Goal: Task Accomplishment & Management: Manage account settings

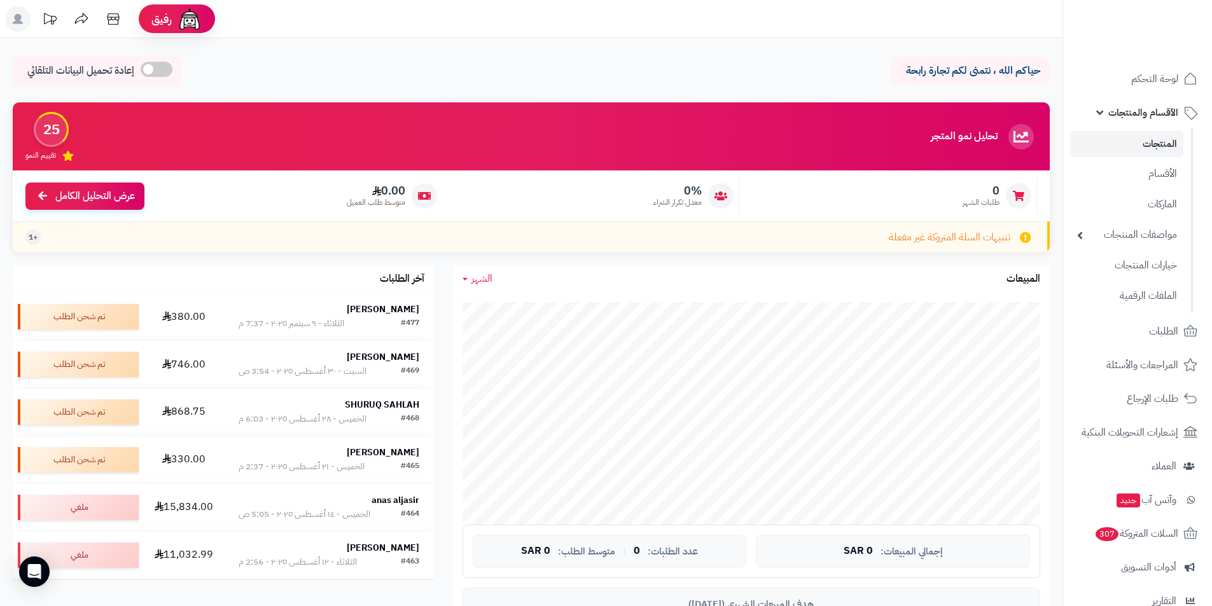
click at [1159, 144] on link "المنتجات" at bounding box center [1127, 144] width 113 height 26
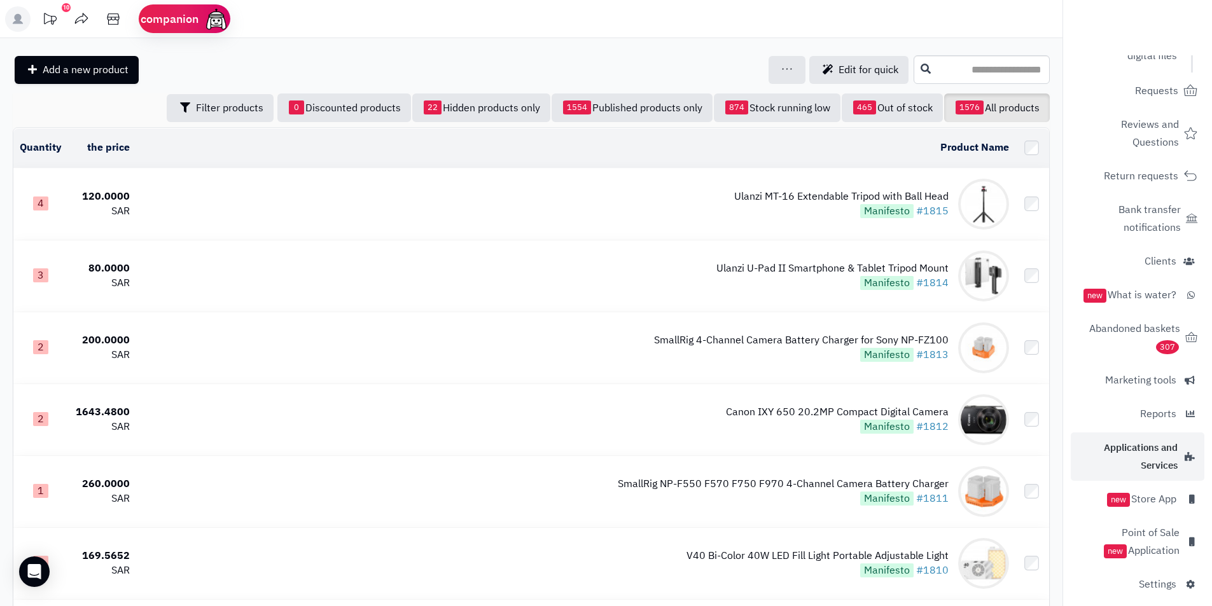
scroll to position [282, 0]
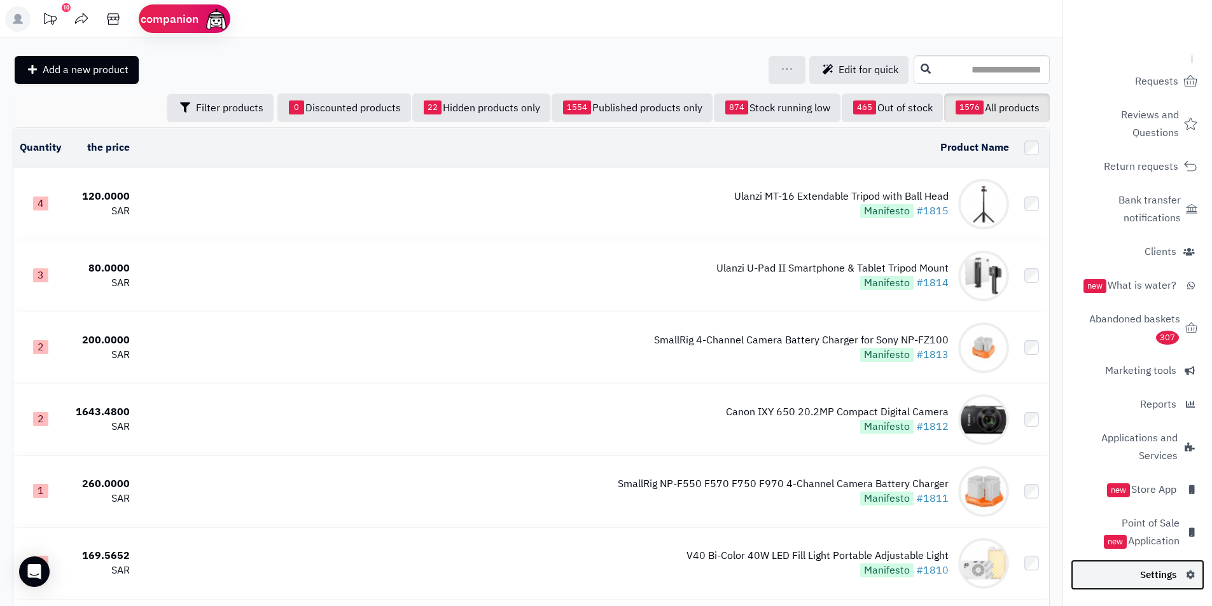
click at [1161, 568] on font "Settings" at bounding box center [1158, 575] width 36 height 14
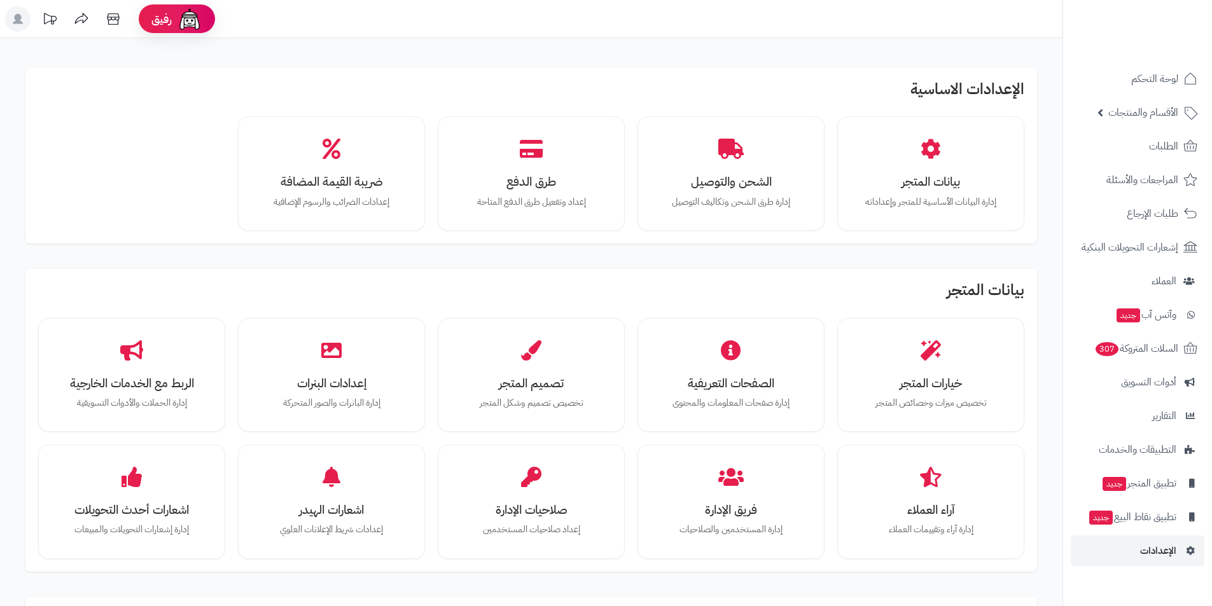
drag, startPoint x: 124, startPoint y: 144, endPoint x: 140, endPoint y: 179, distance: 37.9
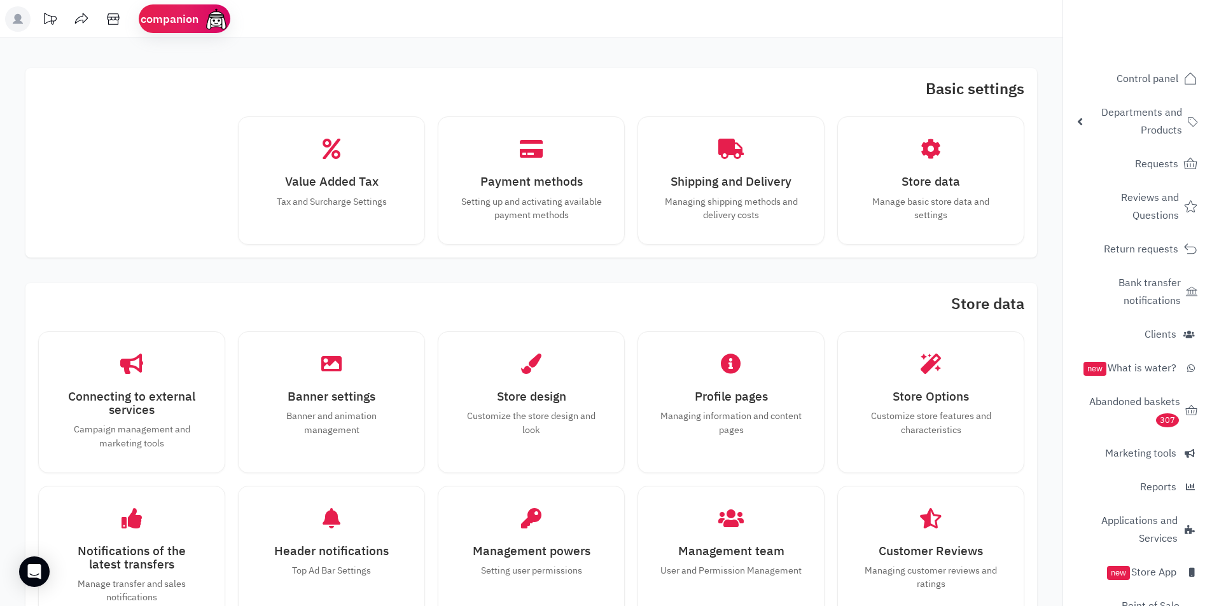
click at [794, 85] on h2 "Basic settings" at bounding box center [531, 92] width 986 height 23
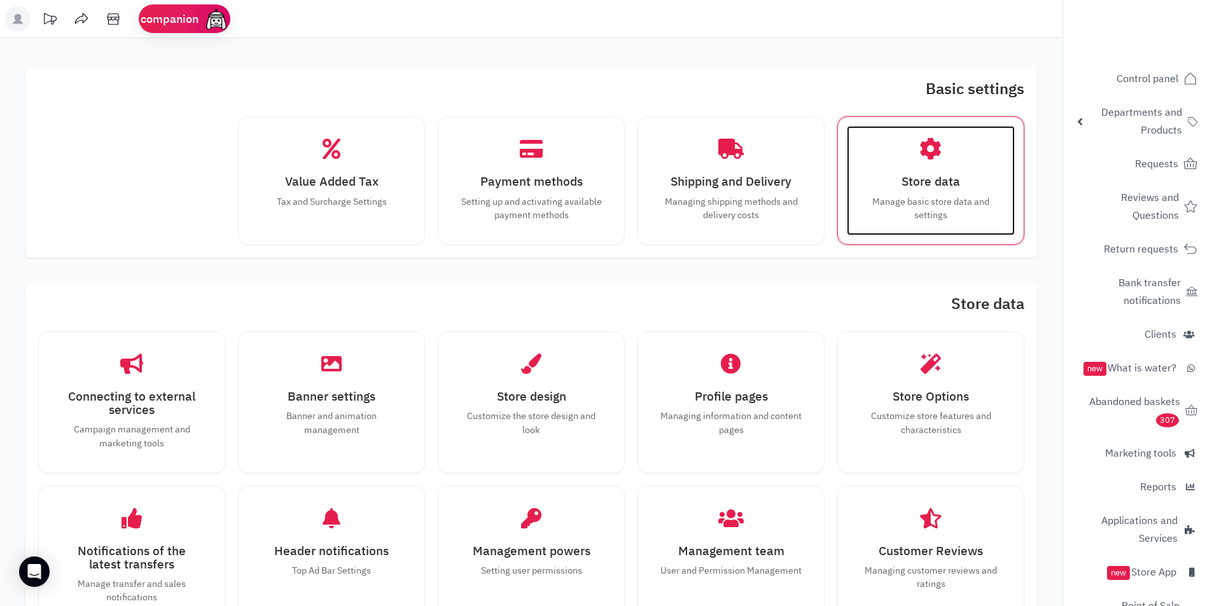
click at [961, 177] on h3 "Store data" at bounding box center [931, 181] width 143 height 13
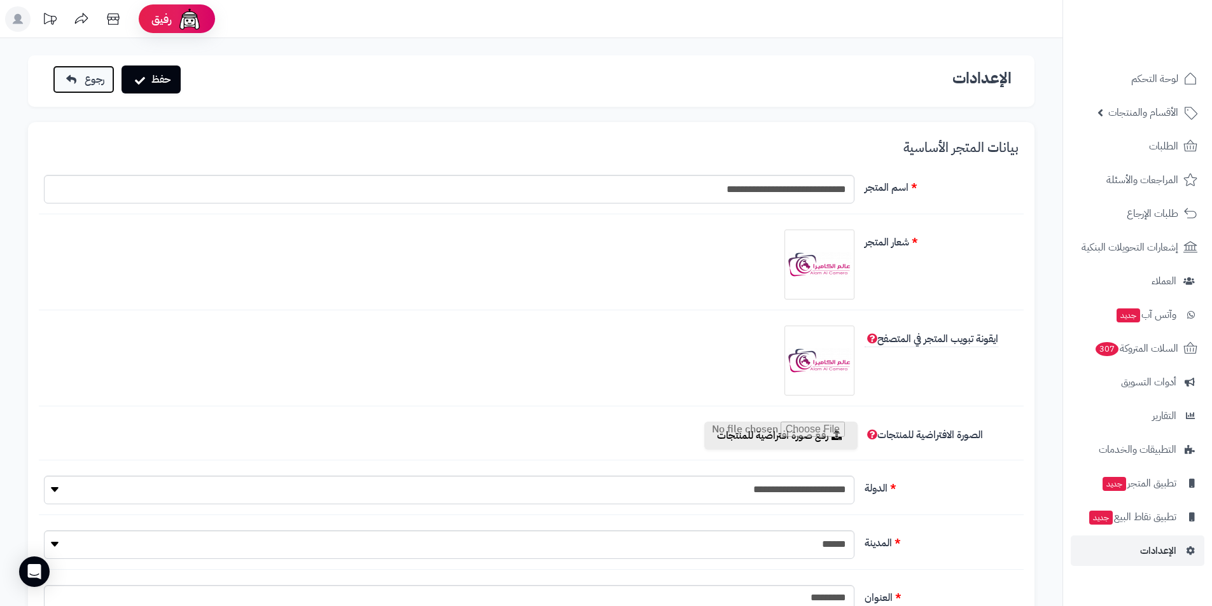
click at [86, 82] on span "رجوع" at bounding box center [95, 79] width 20 height 15
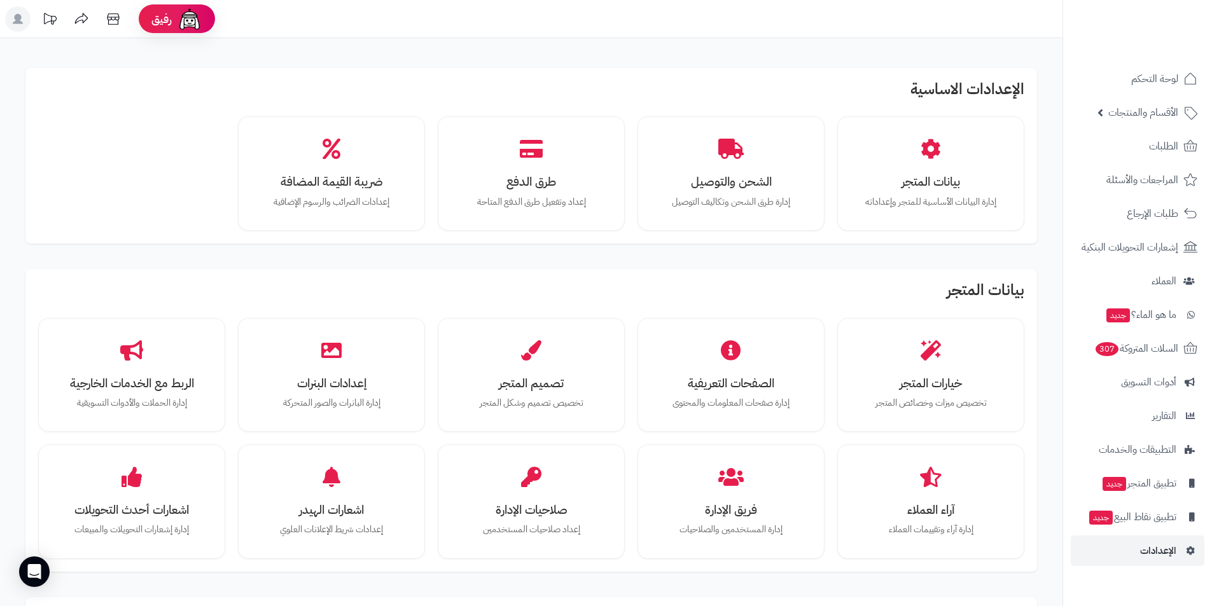
click at [745, 275] on div "بيانات المتجر خيارات المتجر تخصيص ميزات وخصائص المتجر الصفحات التعريفية إدارة ص…" at bounding box center [531, 420] width 1012 height 303
click at [840, 81] on h2 "الإعدادات الاساسية" at bounding box center [531, 92] width 986 height 23
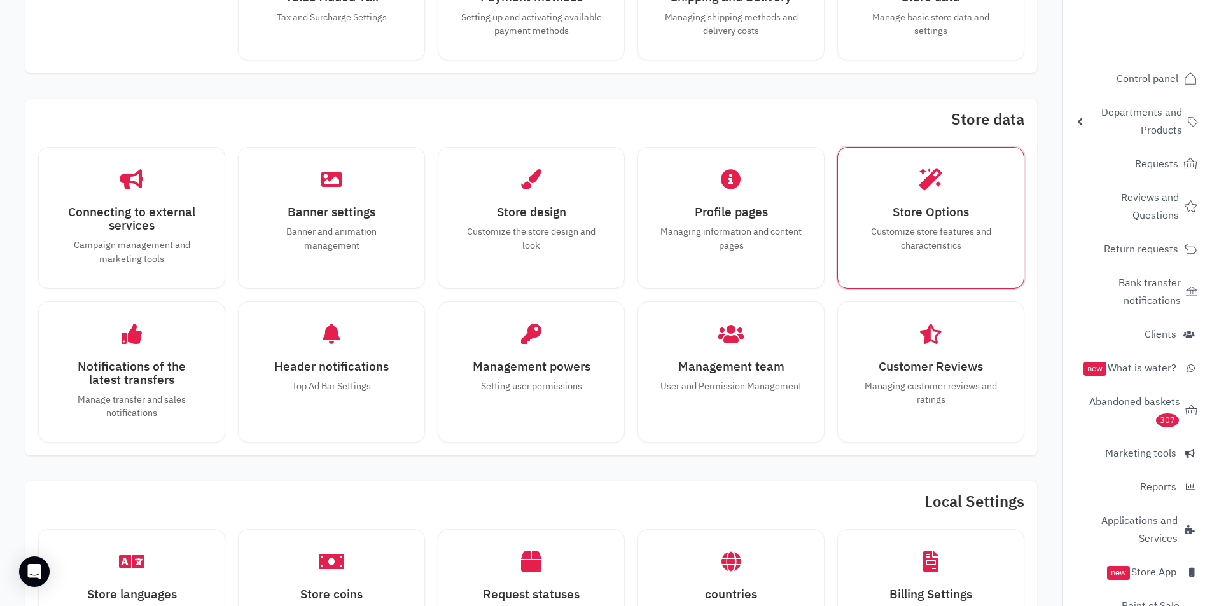
scroll to position [191, 0]
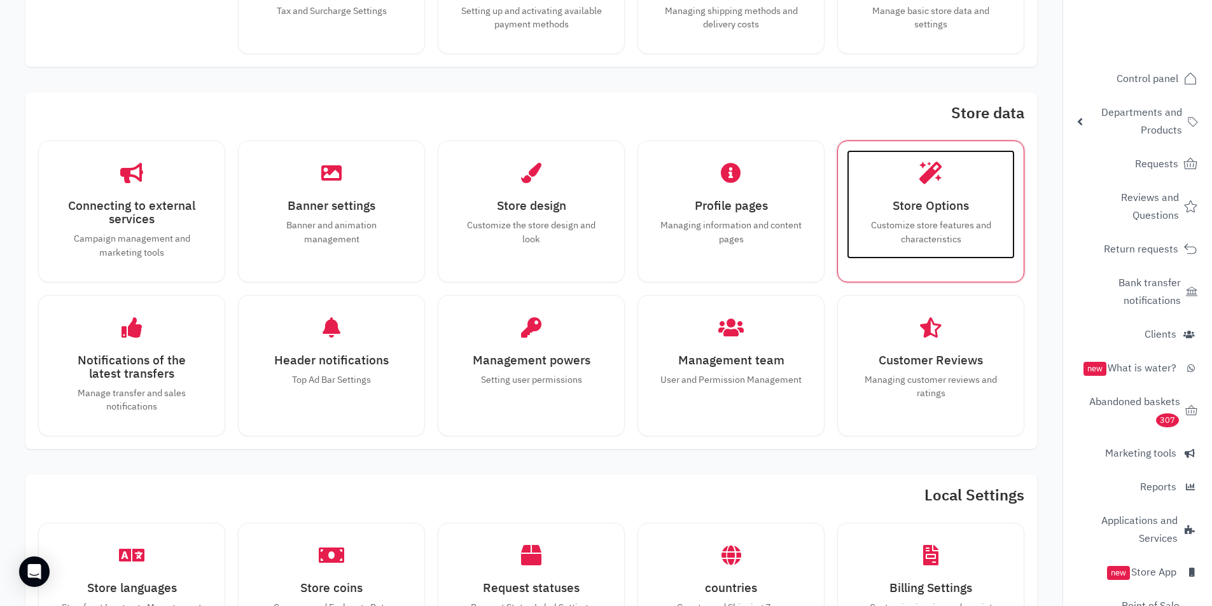
click at [926, 186] on div "Store Options Customize store features and characteristics" at bounding box center [931, 204] width 168 height 109
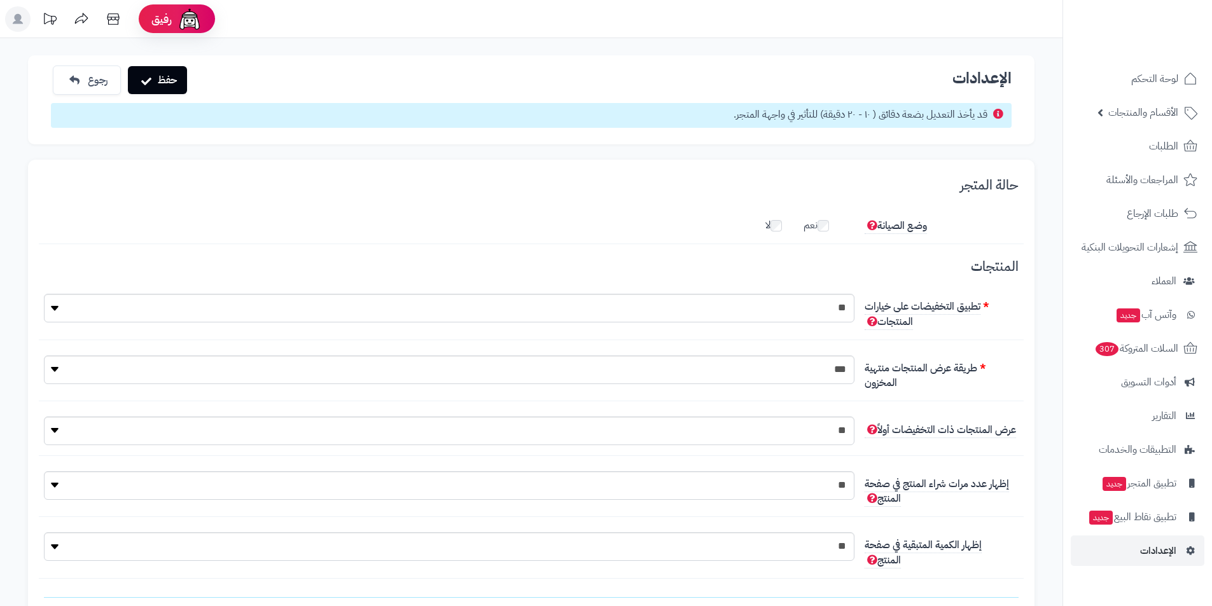
scroll to position [10, 0]
click at [829, 57] on div "حفظ رجوع الإعدادات الرئيسية المتاجر الإعدادات قد يأخذ التعديل بضعة دقائق ( ١٠ -…" at bounding box center [531, 99] width 1006 height 89
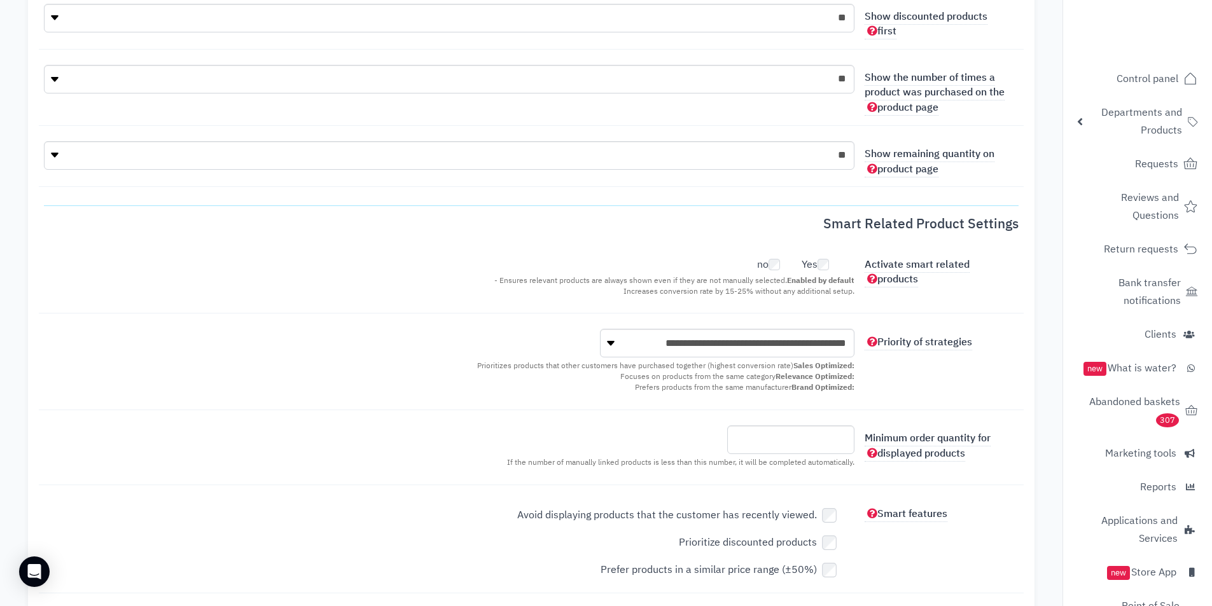
scroll to position [573, 0]
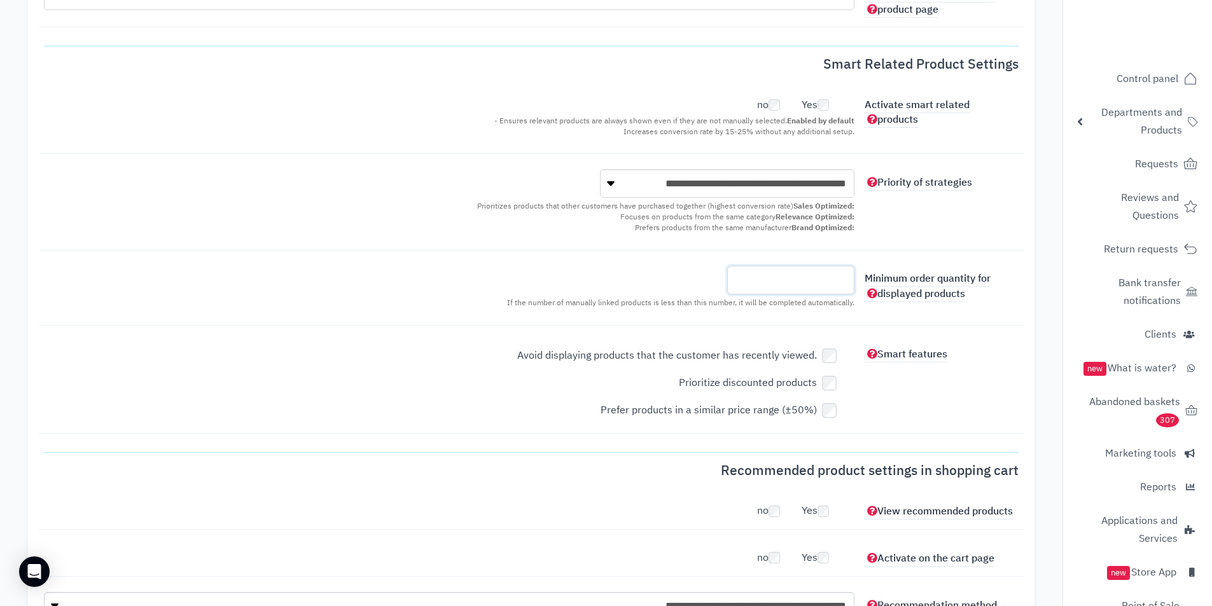
click at [832, 282] on input "*" at bounding box center [790, 280] width 127 height 29
click at [963, 335] on fieldset "**********" at bounding box center [531, 246] width 975 height 406
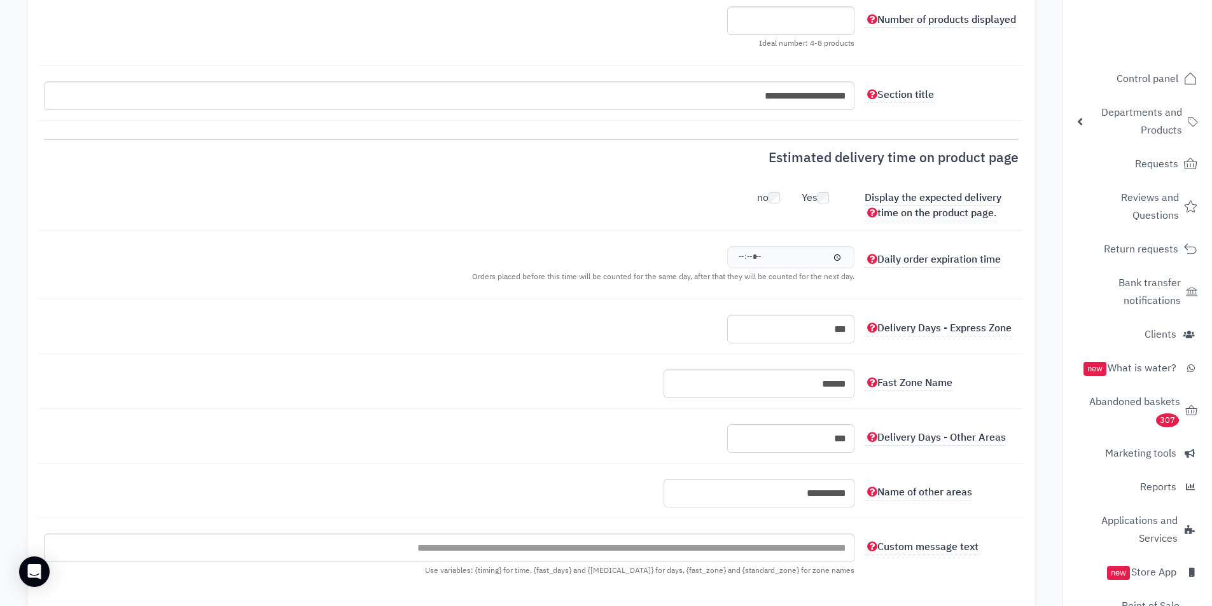
scroll to position [1336, 0]
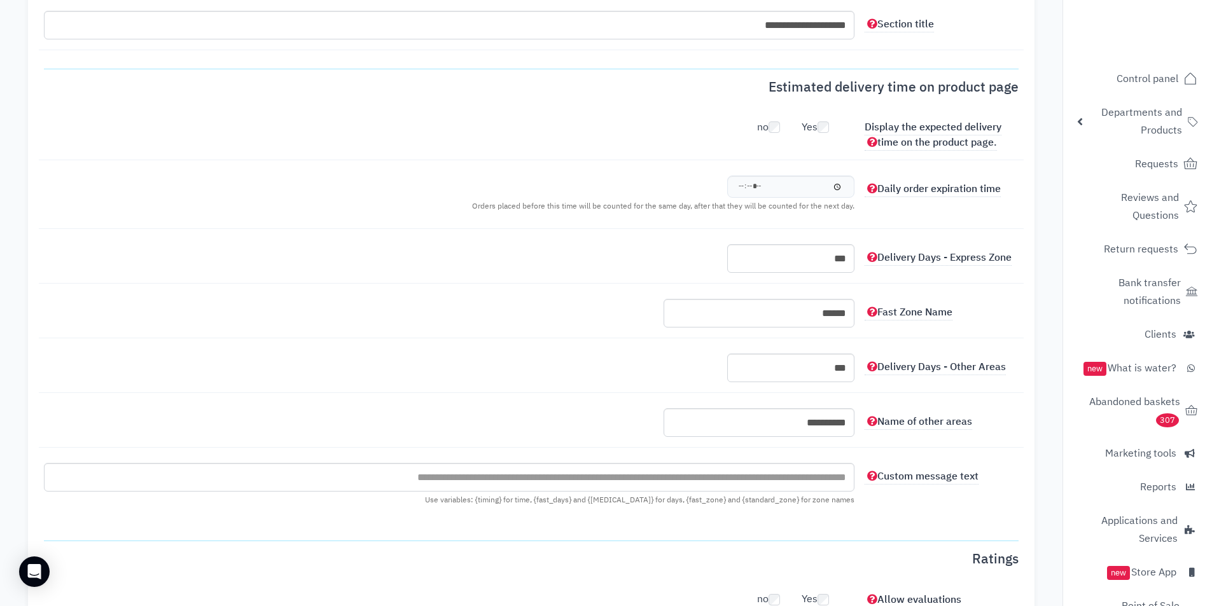
click at [1006, 408] on label "Name of other areas" at bounding box center [942, 418] width 164 height 21
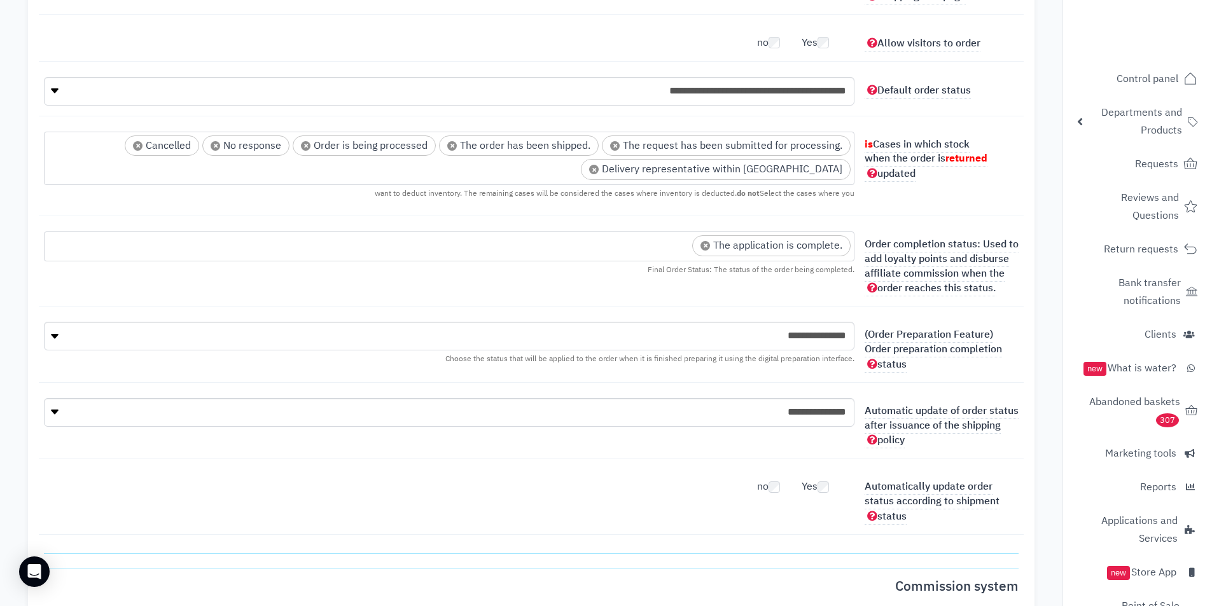
scroll to position [3563, 0]
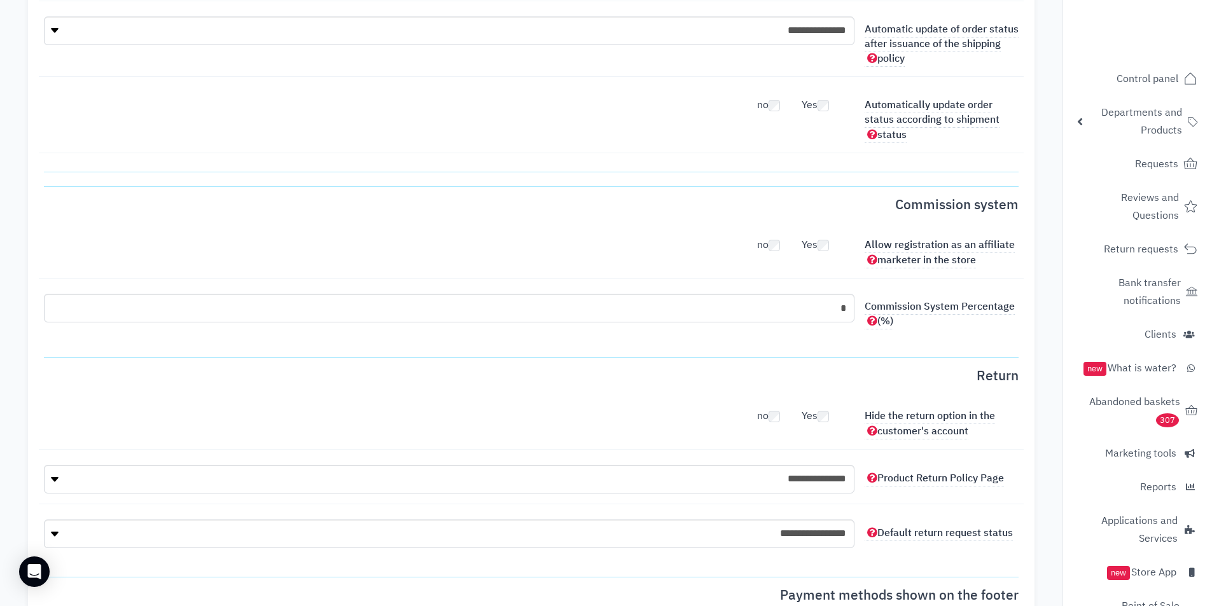
click at [975, 358] on fieldset "**********" at bounding box center [531, 463] width 975 height 219
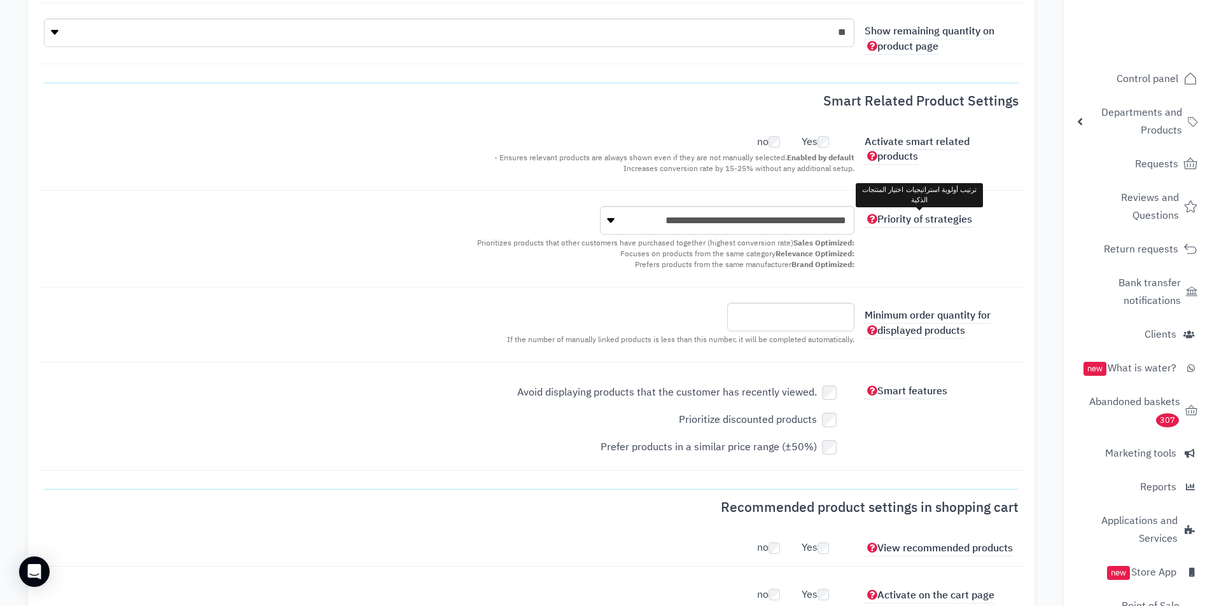
scroll to position [636, 0]
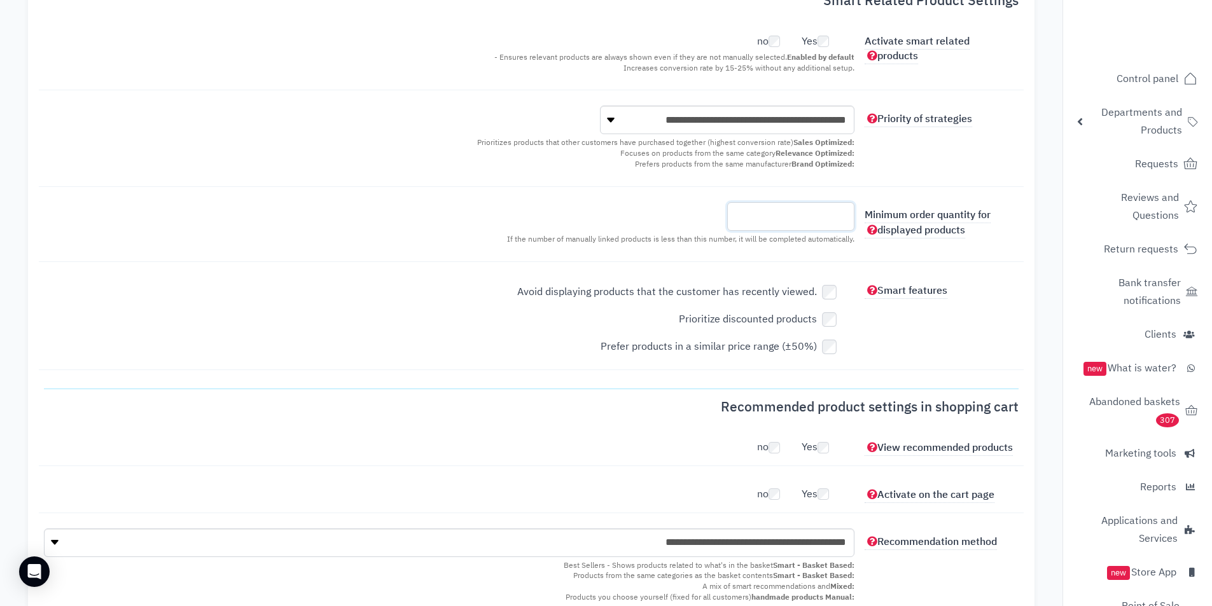
click at [839, 220] on input "*" at bounding box center [790, 216] width 127 height 29
click at [836, 211] on input "*" at bounding box center [790, 216] width 127 height 29
click at [970, 298] on label "Smart features" at bounding box center [942, 287] width 164 height 21
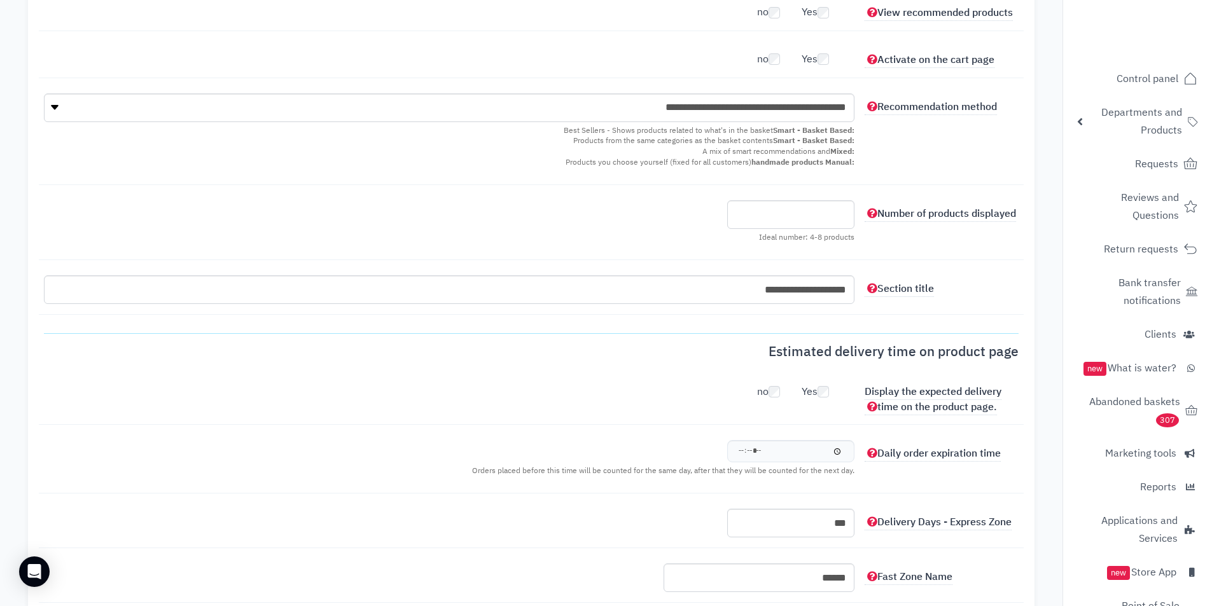
scroll to position [1145, 0]
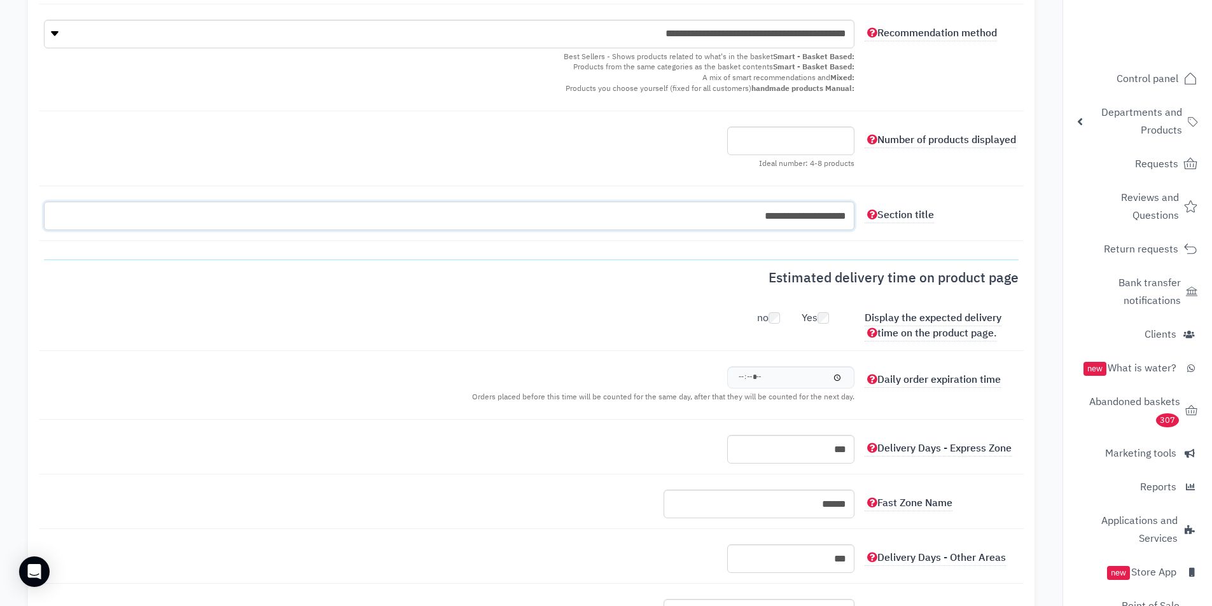
click at [827, 213] on input "**********" at bounding box center [449, 216] width 811 height 29
click at [832, 132] on input "*" at bounding box center [790, 141] width 127 height 29
click at [741, 138] on input "*" at bounding box center [790, 141] width 127 height 29
click at [741, 137] on input "*" at bounding box center [790, 141] width 127 height 29
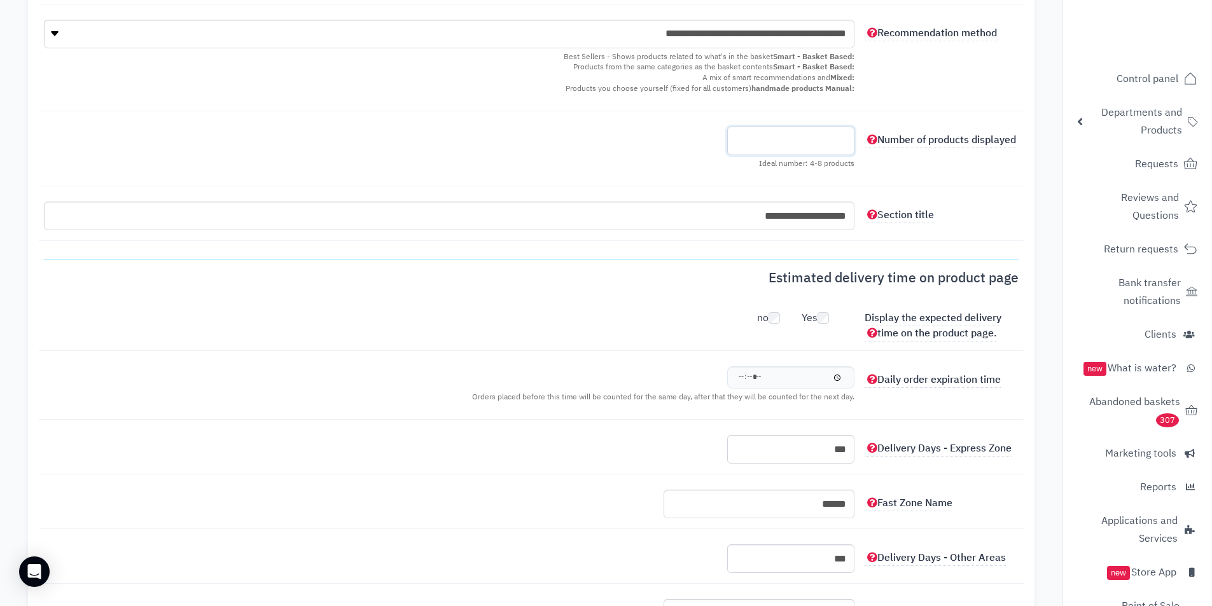
click at [739, 127] on input "*" at bounding box center [790, 141] width 127 height 29
click at [741, 132] on input "*" at bounding box center [790, 141] width 127 height 29
click at [744, 144] on input "*" at bounding box center [790, 141] width 127 height 29
type input "*"
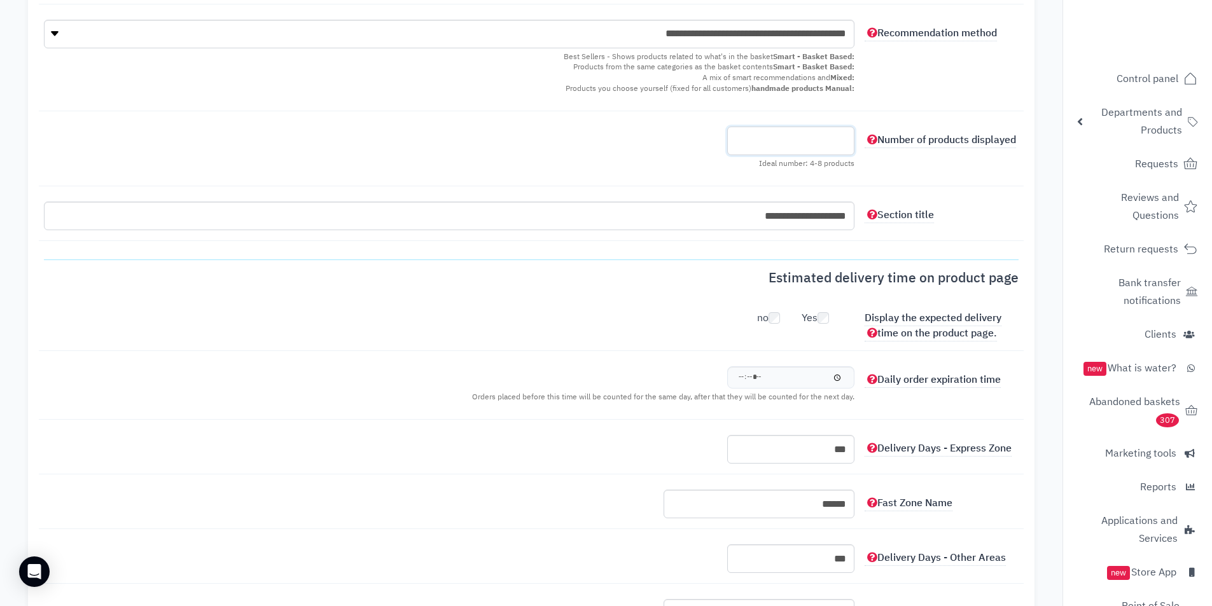
click at [741, 137] on input "*" at bounding box center [790, 141] width 127 height 29
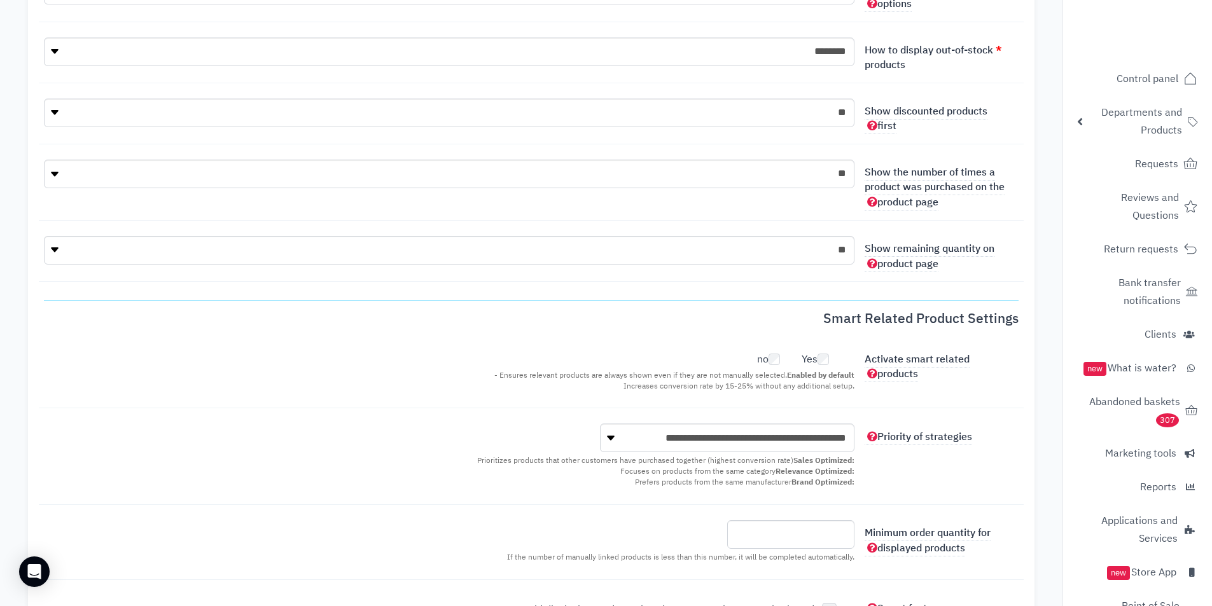
scroll to position [0, 0]
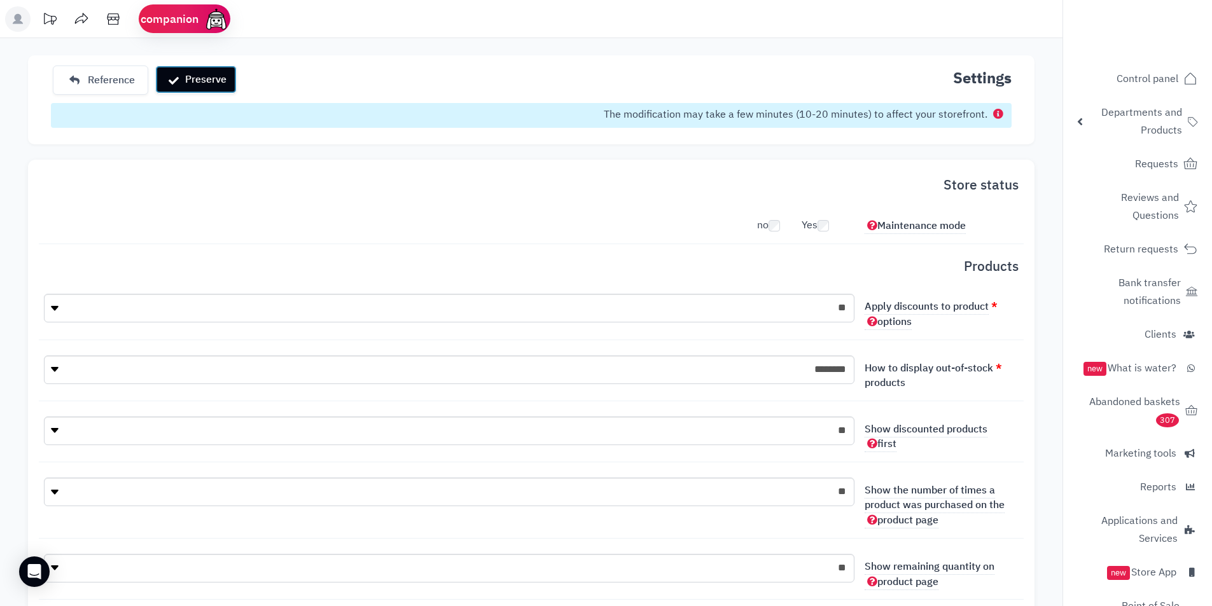
click at [205, 83] on font "Preserve" at bounding box center [205, 79] width 41 height 15
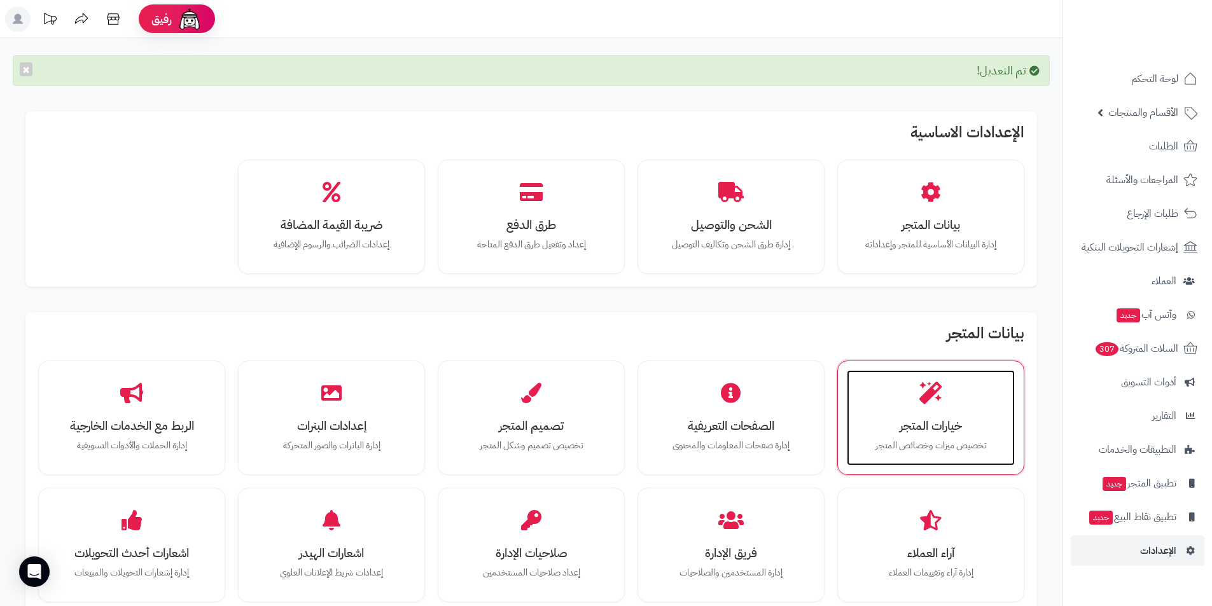
click at [928, 414] on div "خيارات المتجر تخصيص ميزات وخصائص المتجر" at bounding box center [931, 417] width 168 height 95
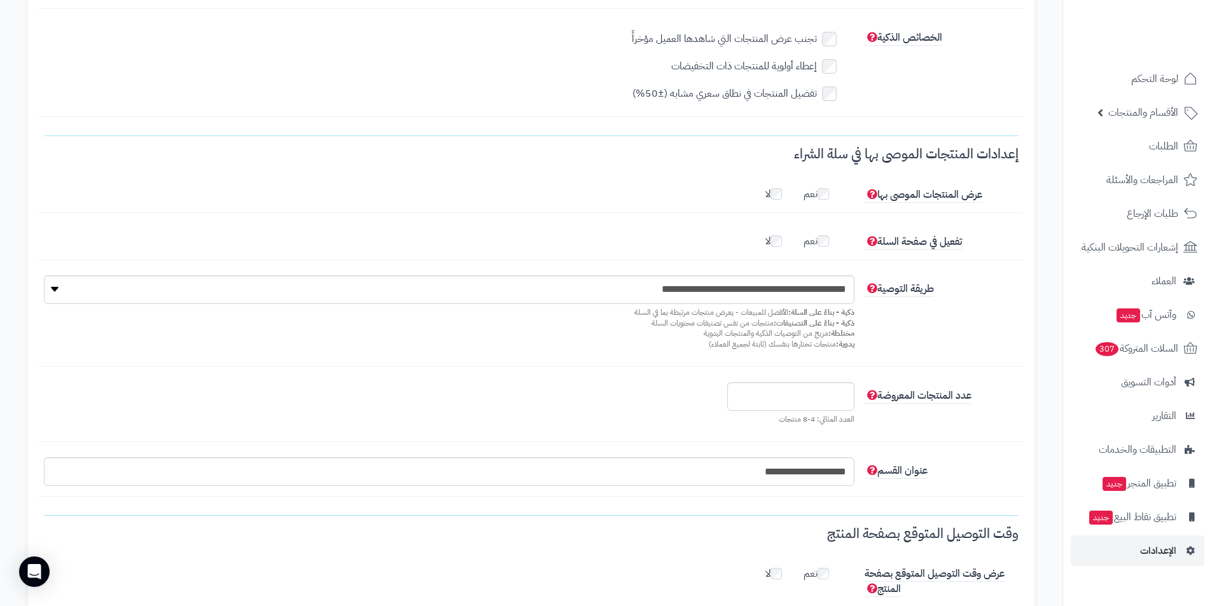
scroll to position [891, 0]
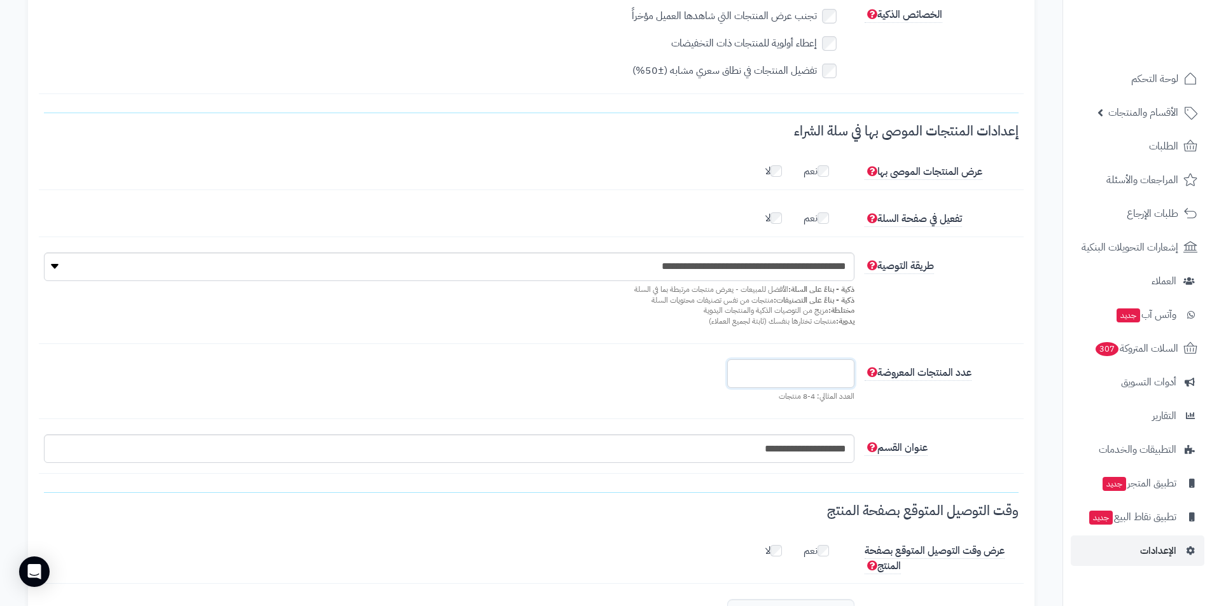
click at [835, 377] on input "*" at bounding box center [790, 373] width 127 height 29
click at [849, 386] on input "**" at bounding box center [790, 373] width 127 height 29
type input "*"
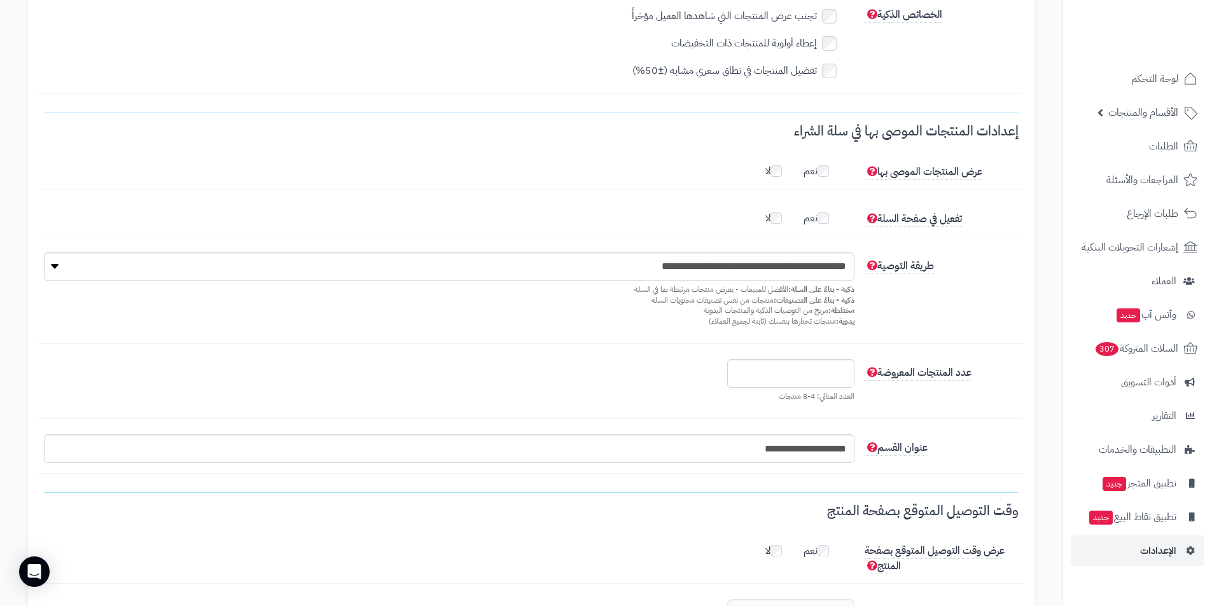
click at [907, 410] on div "عدد المنتجات المعروضة * العدد المثالي: 4-8 منتجات" at bounding box center [531, 389] width 985 height 60
drag, startPoint x: 1043, startPoint y: 71, endPoint x: 1057, endPoint y: 54, distance: 21.7
click at [517, 180] on div "عرض المنتجات الموصى بها نعم لا" at bounding box center [531, 174] width 985 height 32
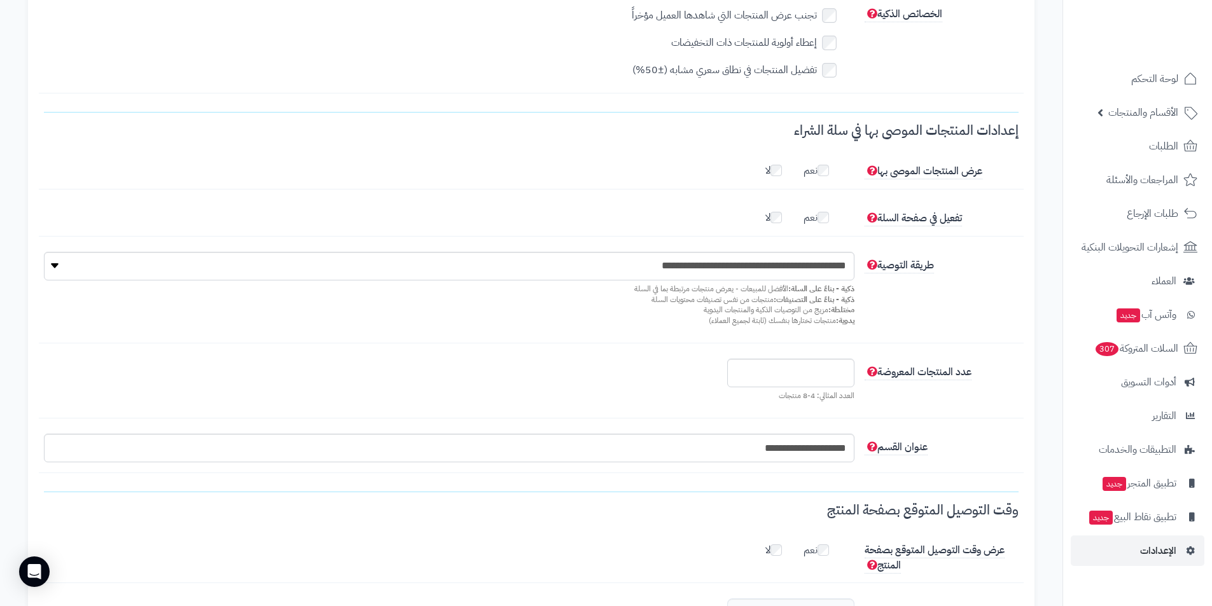
scroll to position [891, 0]
drag, startPoint x: 1041, startPoint y: 52, endPoint x: 664, endPoint y: 177, distance: 396.9
click at [546, 207] on div "نعم لا" at bounding box center [449, 215] width 821 height 20
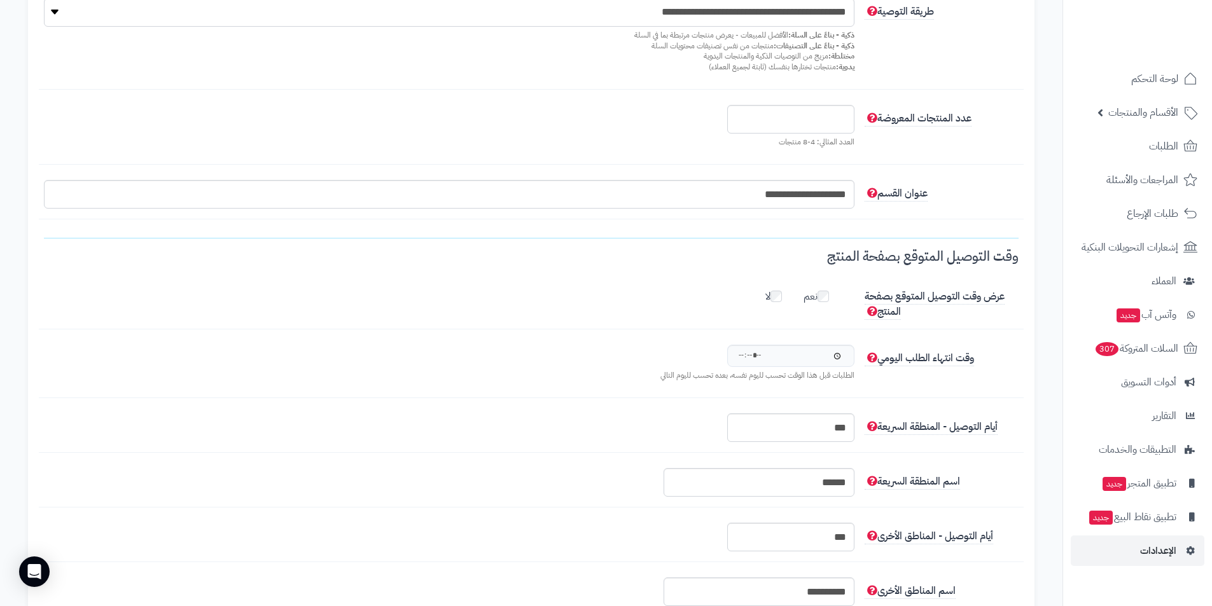
scroll to position [1160, 0]
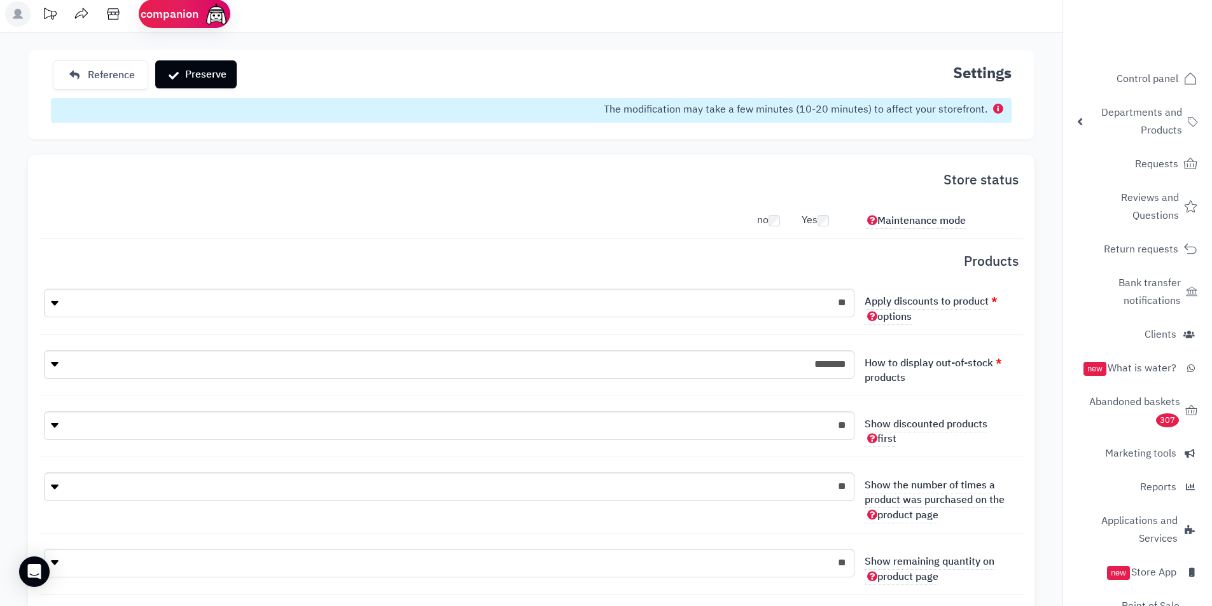
scroll to position [0, 0]
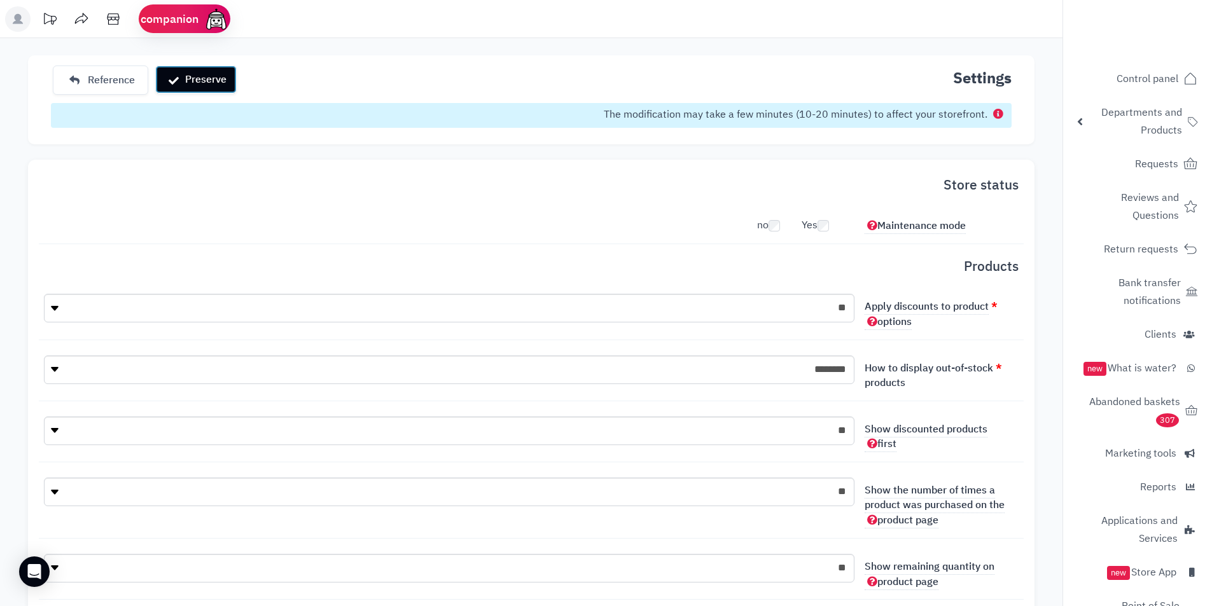
click at [190, 77] on font "Preserve" at bounding box center [205, 79] width 41 height 15
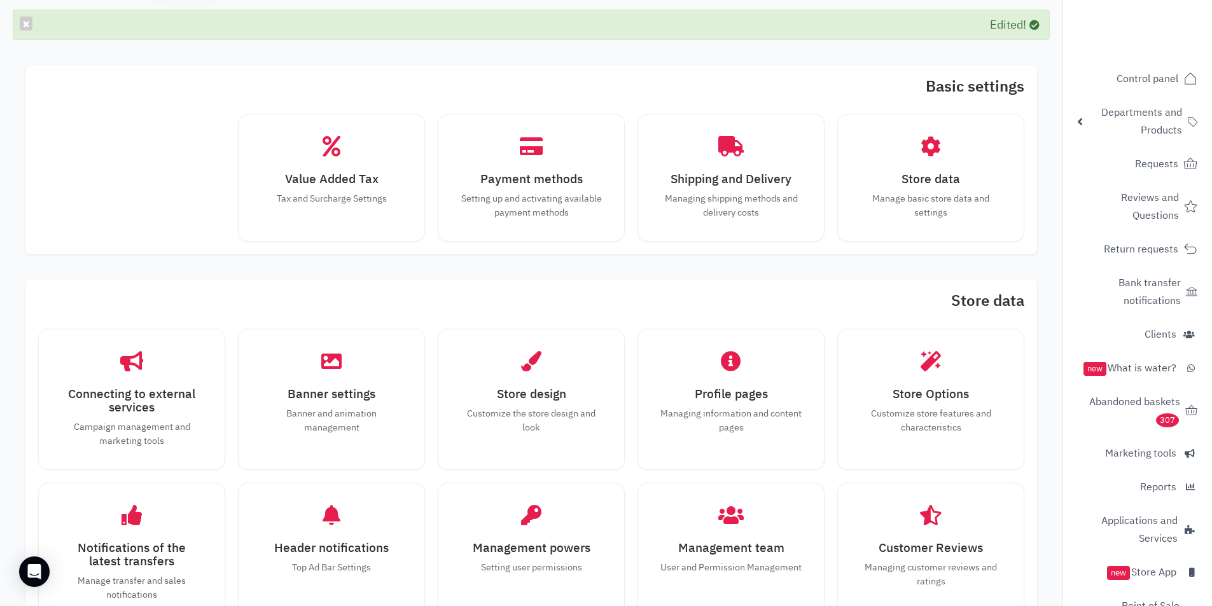
scroll to position [127, 0]
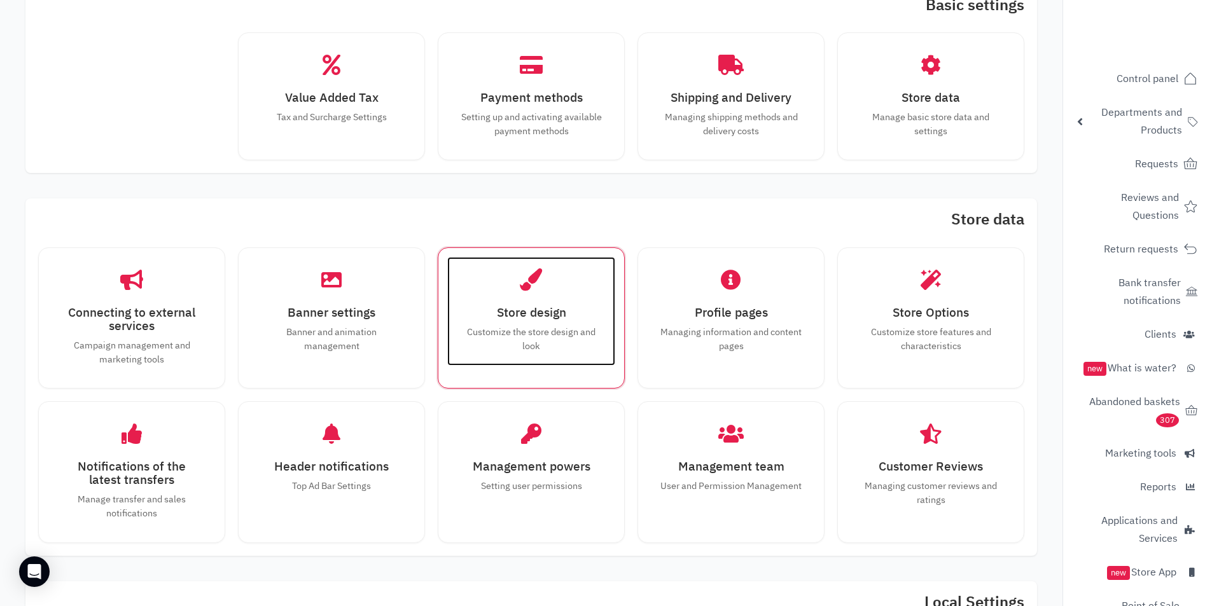
click at [526, 324] on div "Store design Customize the store design and look" at bounding box center [531, 311] width 168 height 109
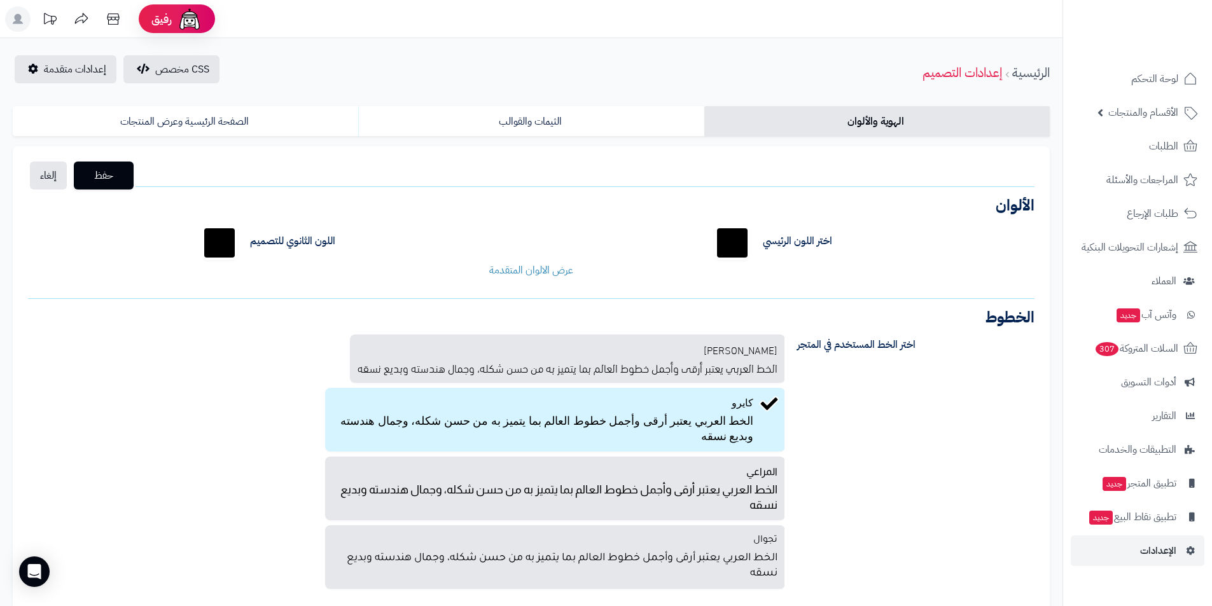
click at [882, 389] on div "اختر الخط المستخدم في المتجر بالو عربي الخط العربي يعتبر أرقى وأجمل خطوط العالم…" at bounding box center [531, 464] width 1026 height 279
click at [596, 113] on link "الثيمات والقوالب" at bounding box center [530, 121] width 345 height 31
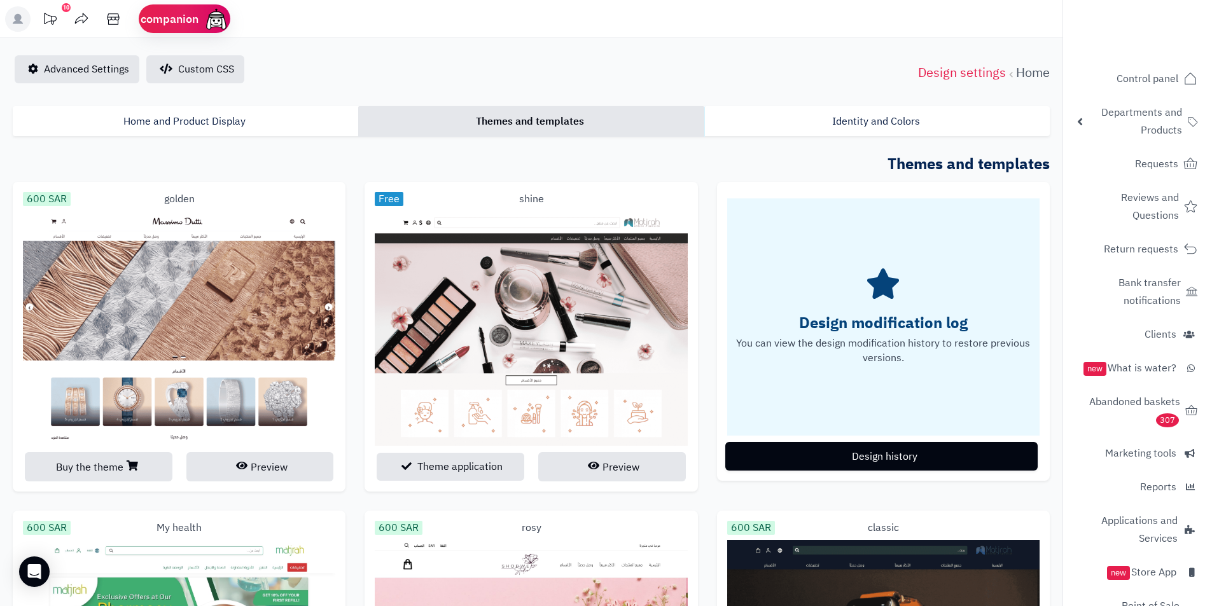
click at [604, 77] on div "Custom CSS Advanced Settings Home Design settings" at bounding box center [531, 72] width 1062 height 35
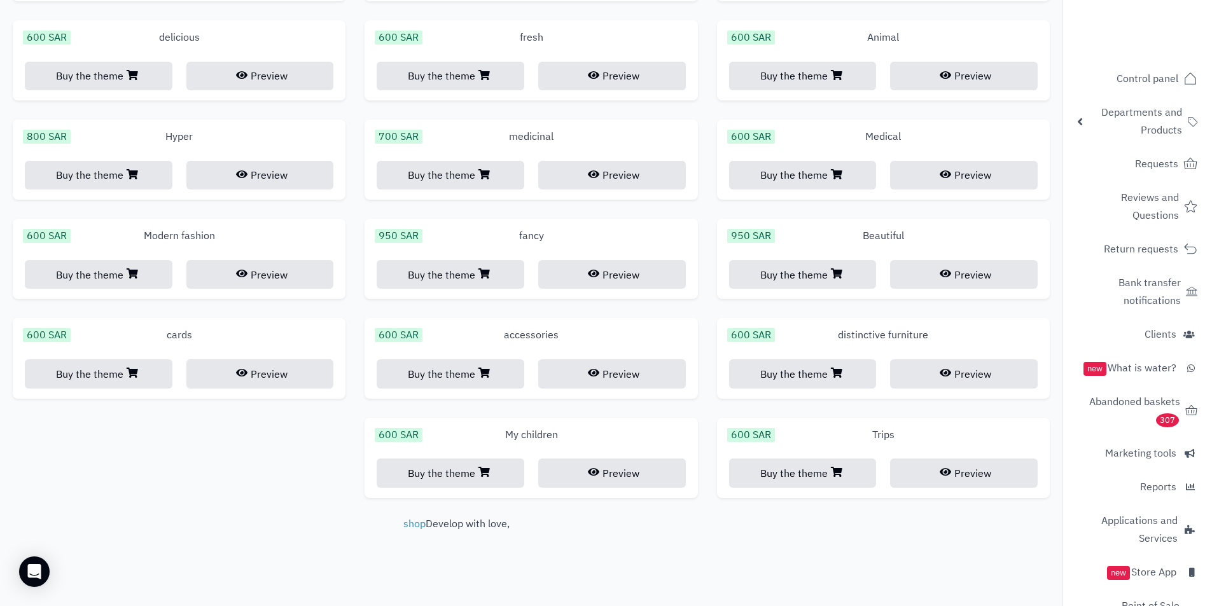
scroll to position [763, 0]
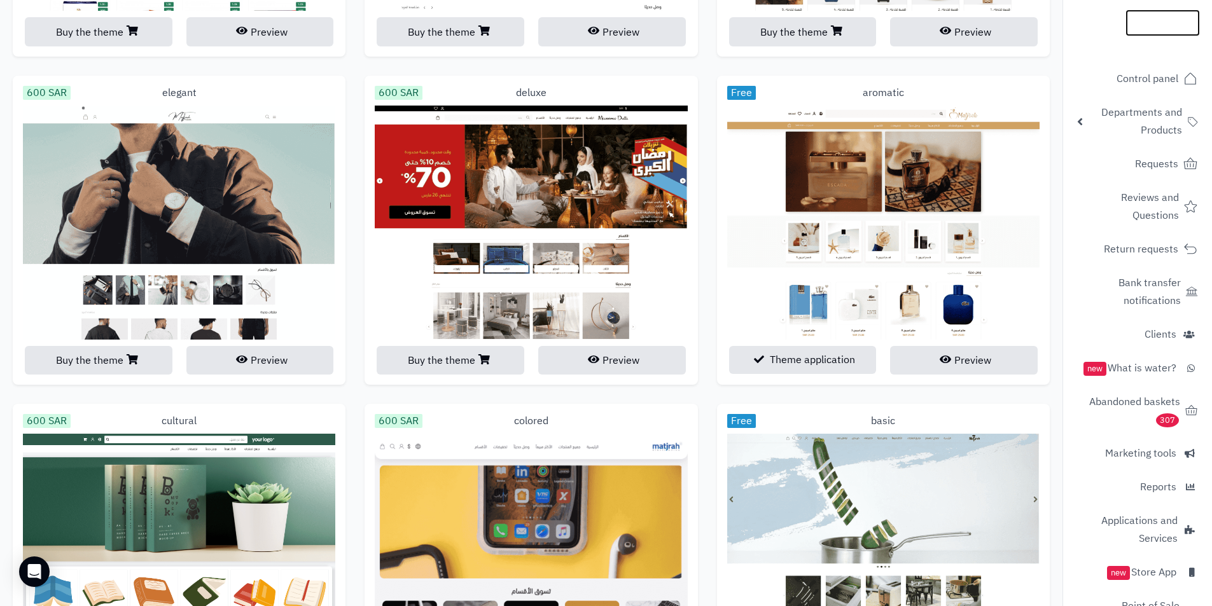
click at [1147, 34] on img at bounding box center [1162, 47] width 74 height 27
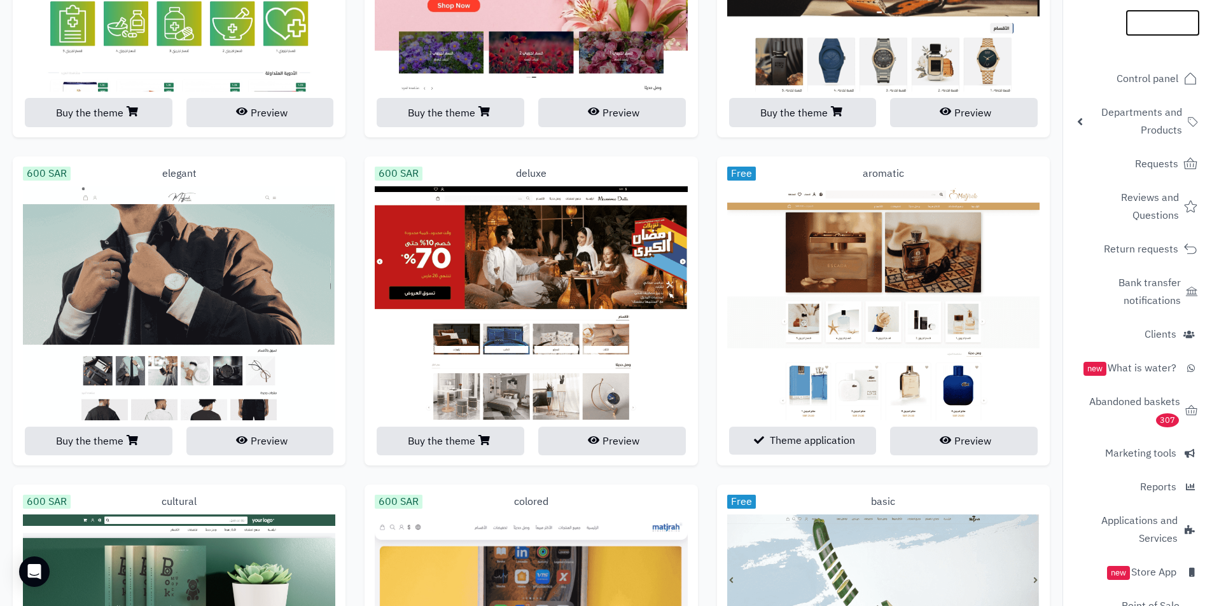
scroll to position [509, 0]
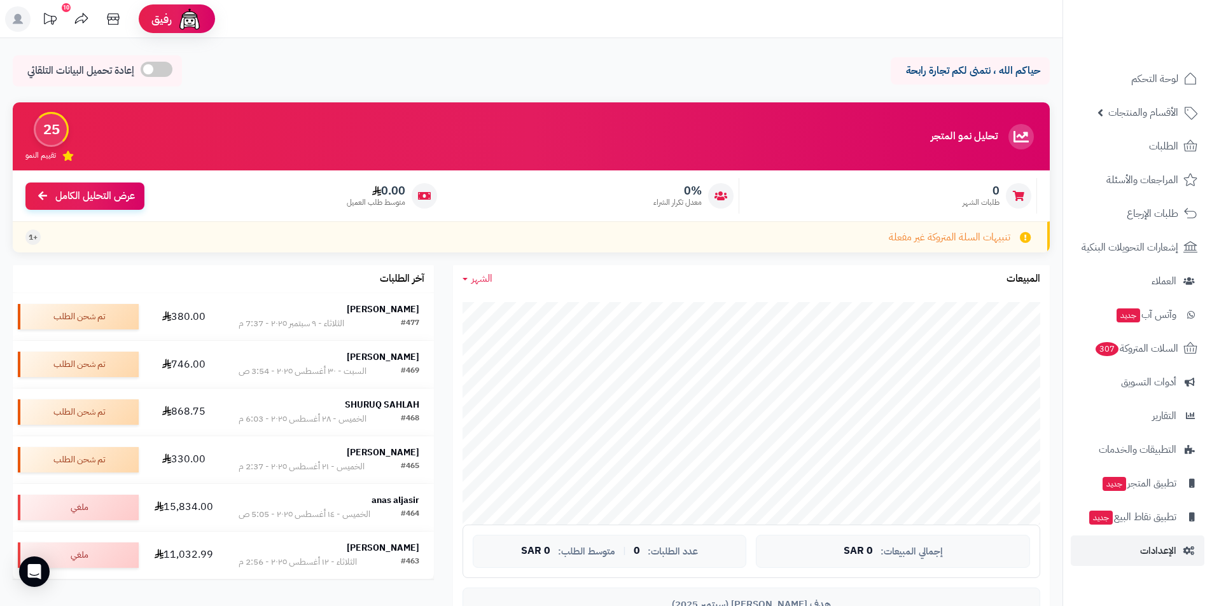
click at [646, 79] on div "حياكم الله ، نتمنى لكم تجارة رابحة إعادة تحميل البيانات التلقائي" at bounding box center [531, 74] width 1037 height 38
click at [47, 24] on icon at bounding box center [49, 18] width 25 height 25
click at [699, 193] on span "0%" at bounding box center [677, 191] width 48 height 14
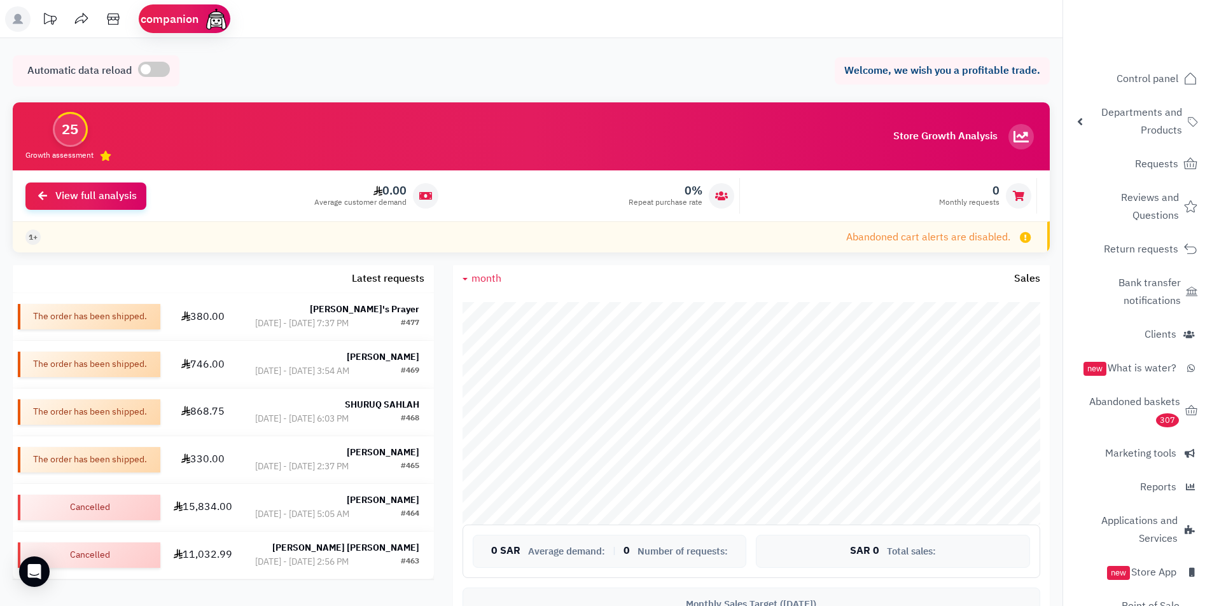
click at [776, 50] on div "Welcome, we wish you a profitable trade. Automatic data reload Home Control pan…" at bounding box center [531, 584] width 1062 height 1093
drag, startPoint x: 788, startPoint y: 67, endPoint x: 777, endPoint y: 88, distance: 23.9
click at [788, 67] on div "Welcome, we wish you a profitable trade. Automatic data reload" at bounding box center [531, 74] width 1037 height 38
click at [155, 69] on span at bounding box center [154, 69] width 32 height 15
click at [249, 73] on span at bounding box center [244, 69] width 32 height 15
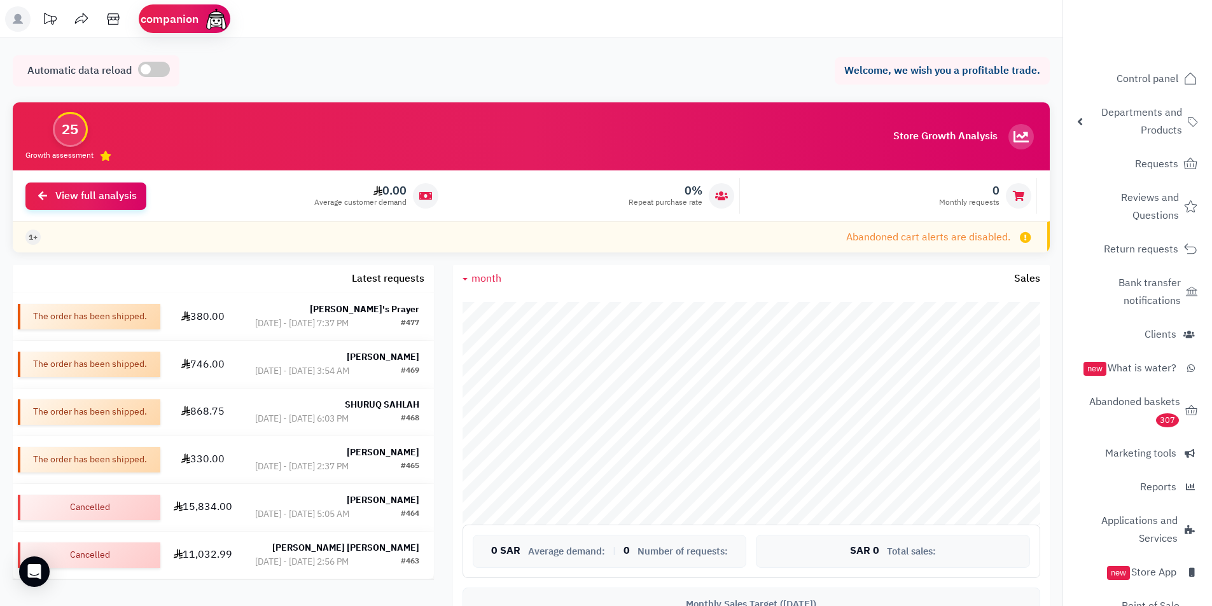
click at [120, 211] on div "0 Monthly requests 0% Repeat purchase rate 0.00 Average customer demand View fu…" at bounding box center [531, 196] width 1037 height 51
click at [123, 195] on font "View full analysis" at bounding box center [95, 194] width 81 height 15
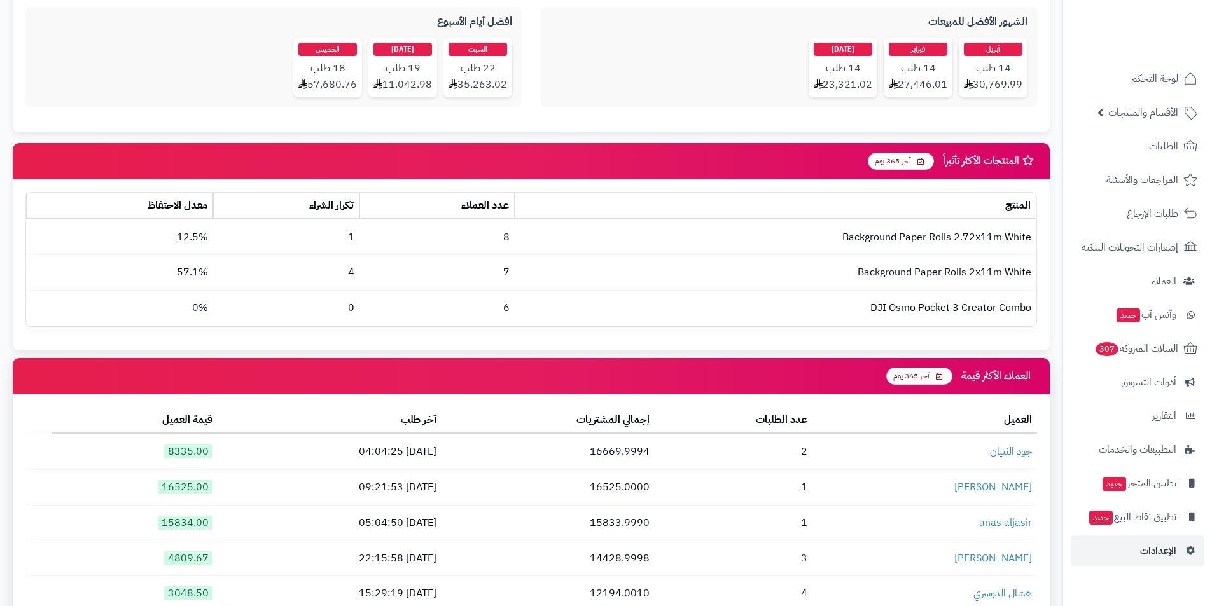
scroll to position [1093, 0]
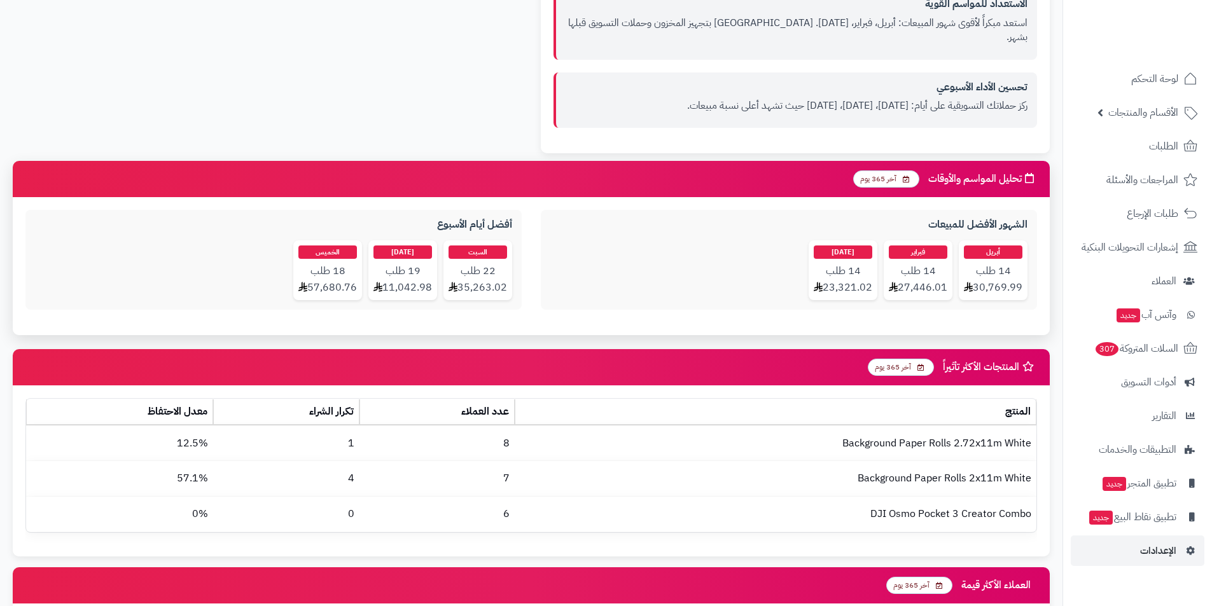
click at [489, 264] on span "22 طلب" at bounding box center [478, 271] width 59 height 15
click at [544, 267] on div "الشهور الأفضل للمبيعات [DATE] طلب 30,769.99 [DATE] طلب 27,446.01 [DATE] طلب 23,…" at bounding box center [789, 259] width 496 height 99
click at [611, 251] on div "[DATE] طلب 30,769.99 [DATE] طلب 27,446.01 [DATE] طلب 23,321.02" at bounding box center [788, 270] width 477 height 60
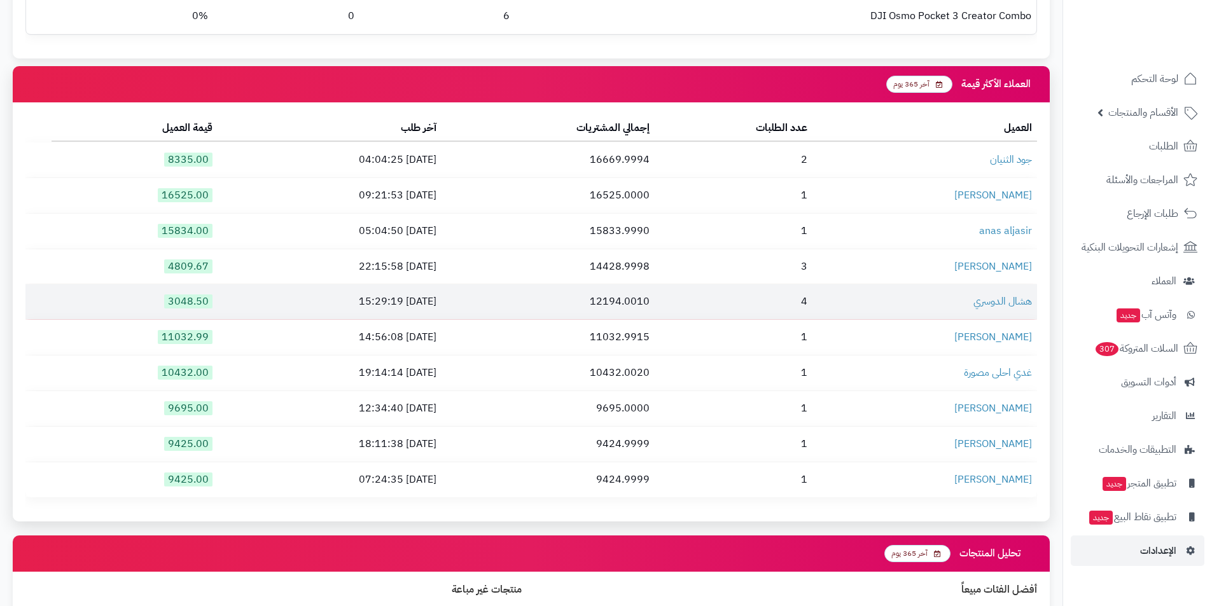
scroll to position [1590, 0]
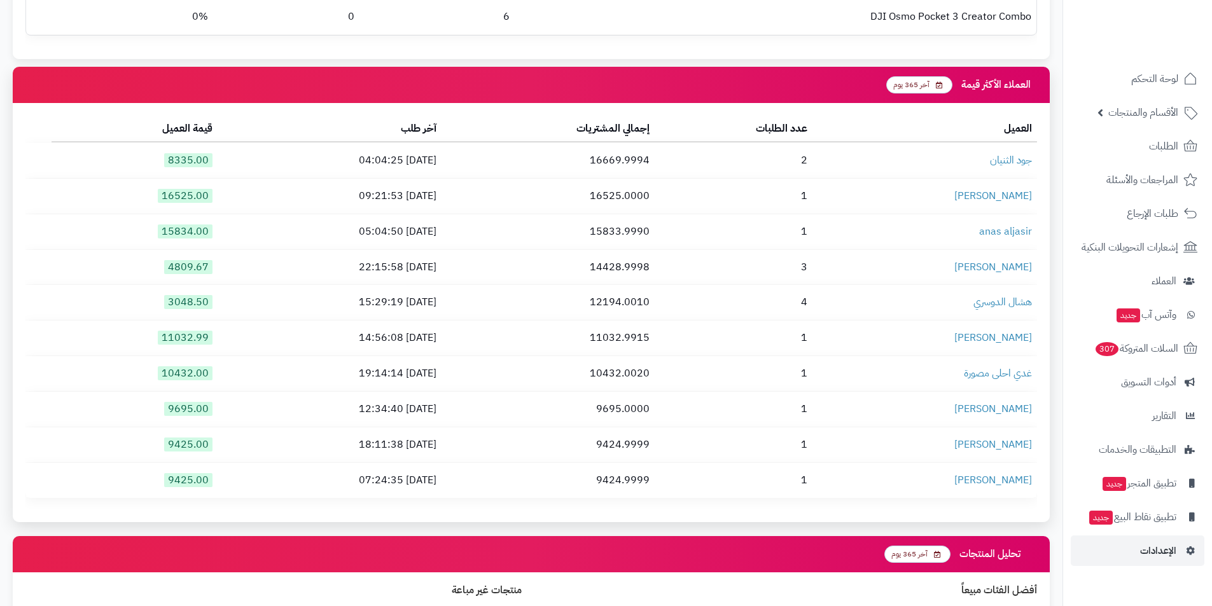
click at [926, 76] on span "آخر 365 يوم" at bounding box center [919, 84] width 66 height 17
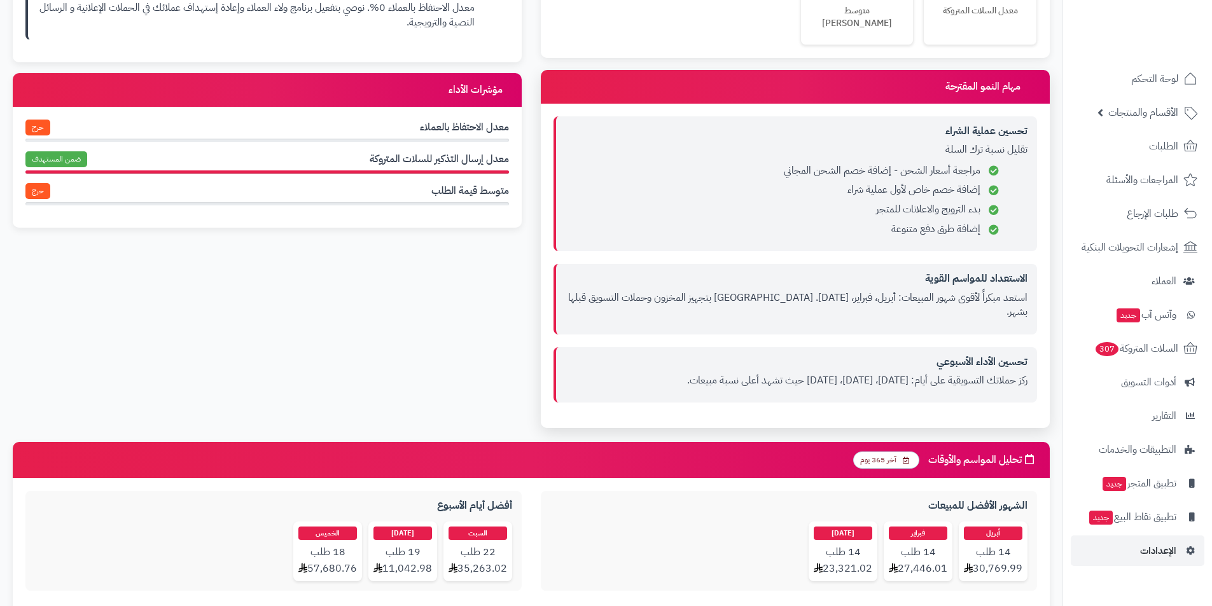
scroll to position [1029, 0]
